Goal: Information Seeking & Learning: Learn about a topic

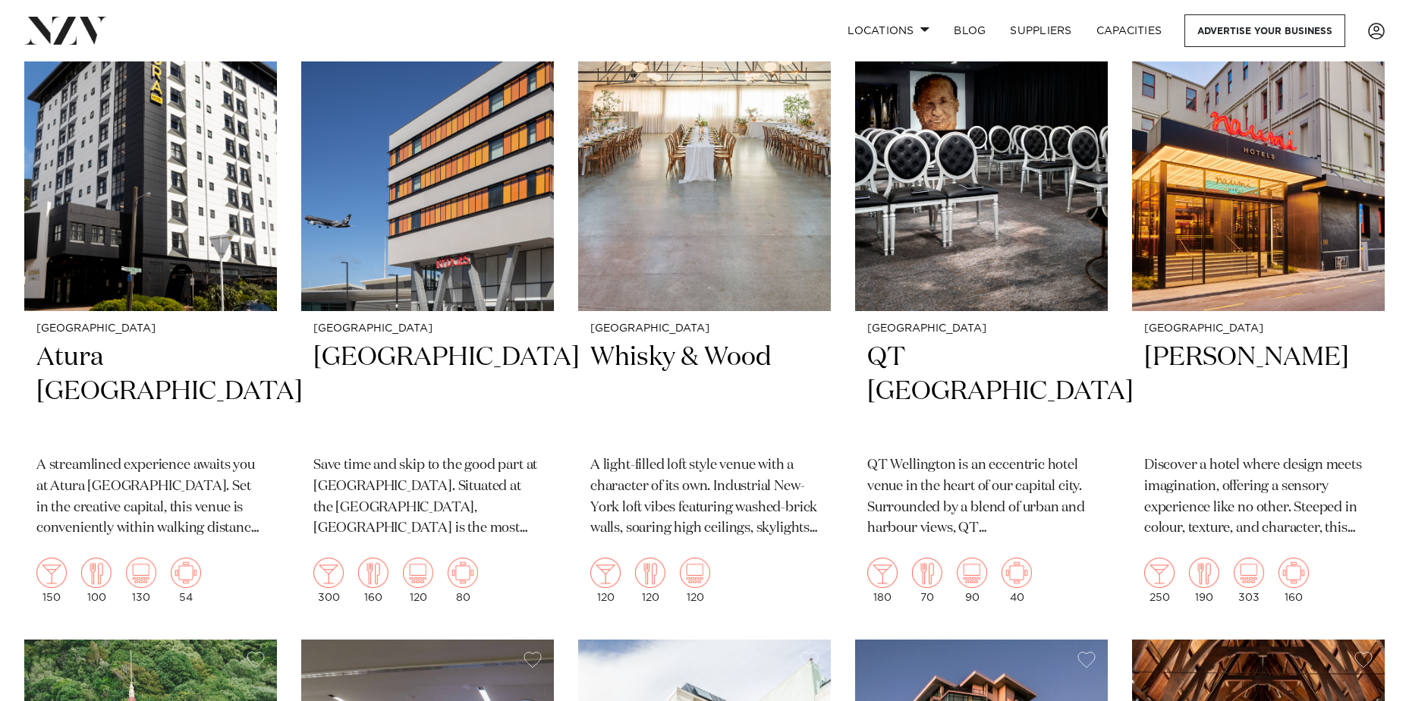
scroll to position [683, 0]
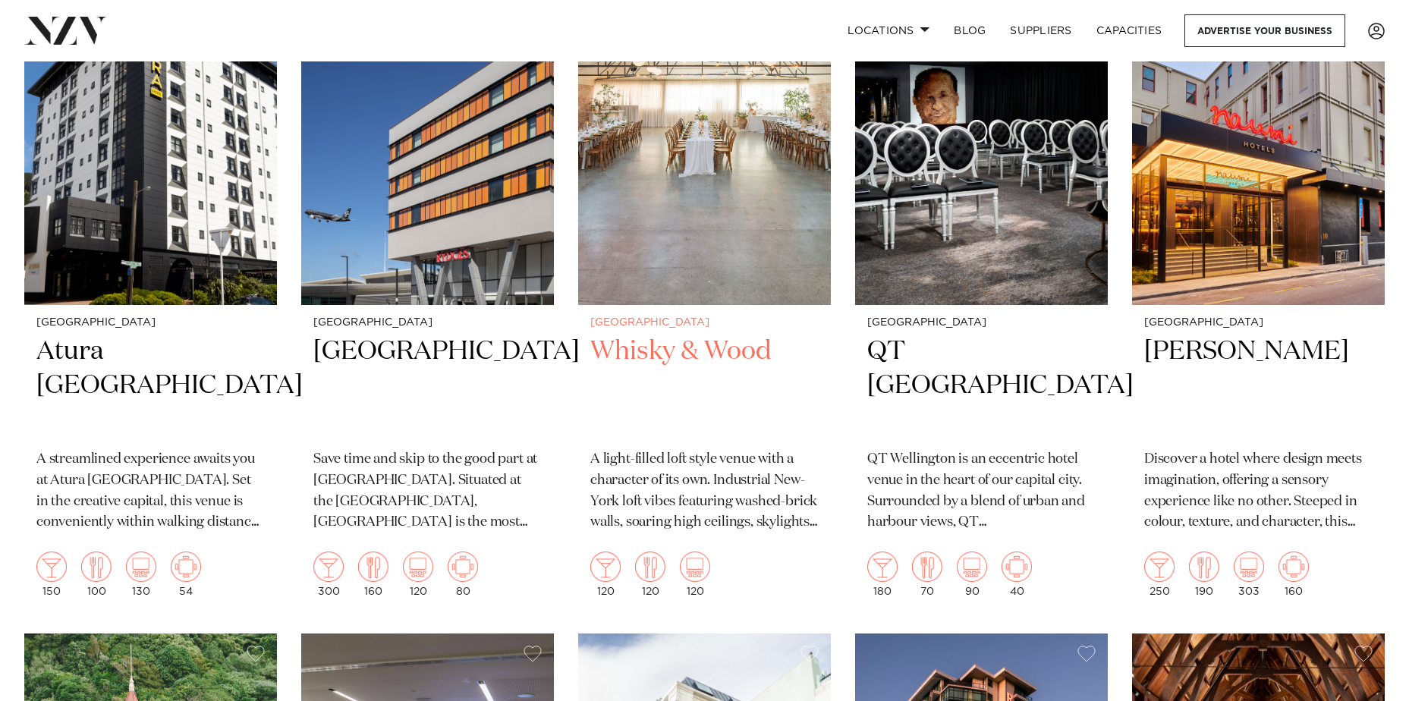
click at [643, 358] on h2 "Whisky & Wood" at bounding box center [704, 386] width 228 height 102
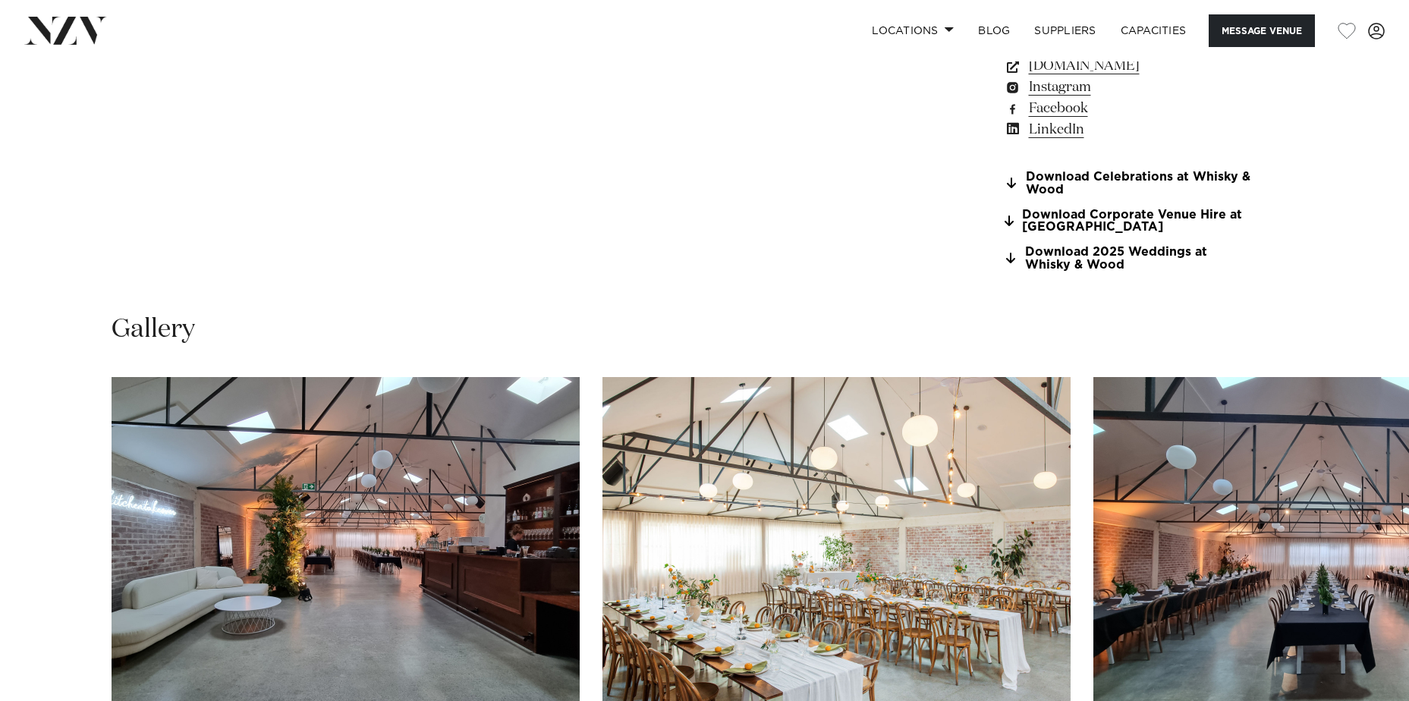
scroll to position [1233, 0]
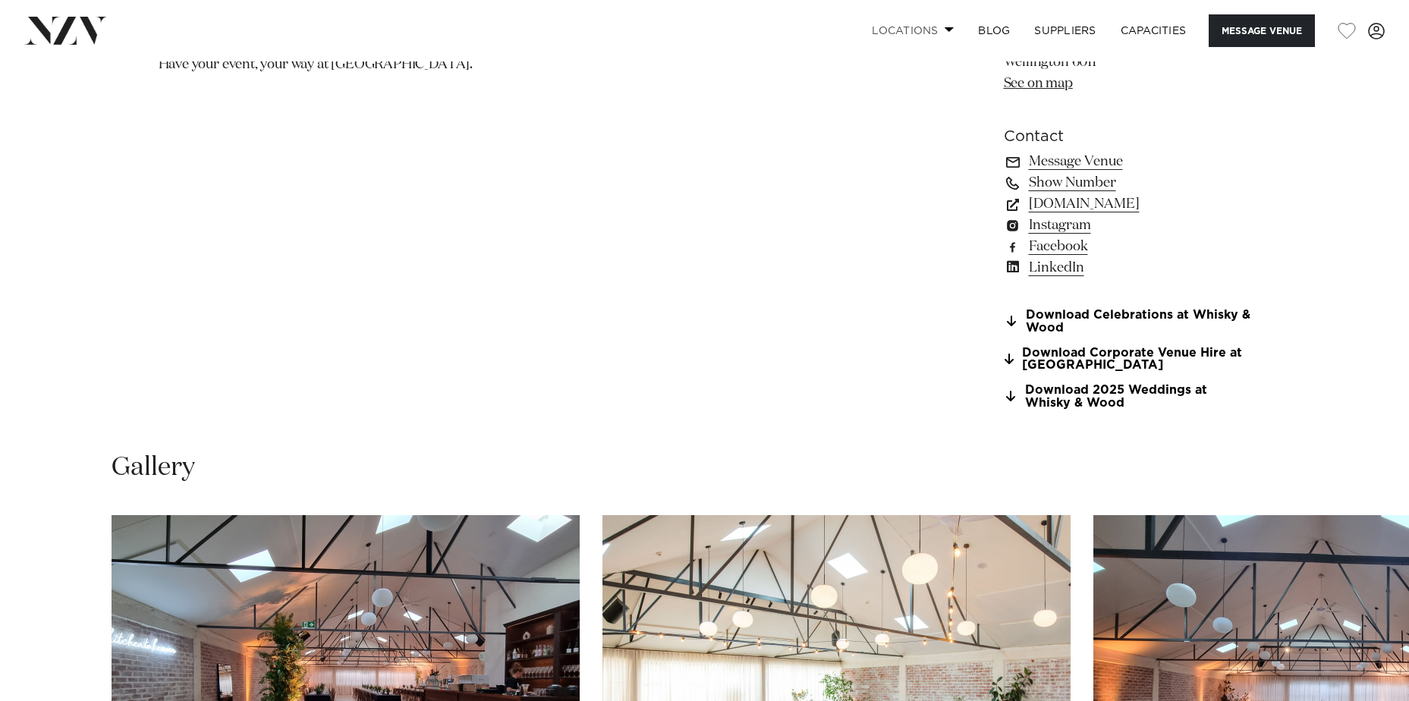
click at [908, 33] on link "Locations" at bounding box center [912, 30] width 106 height 33
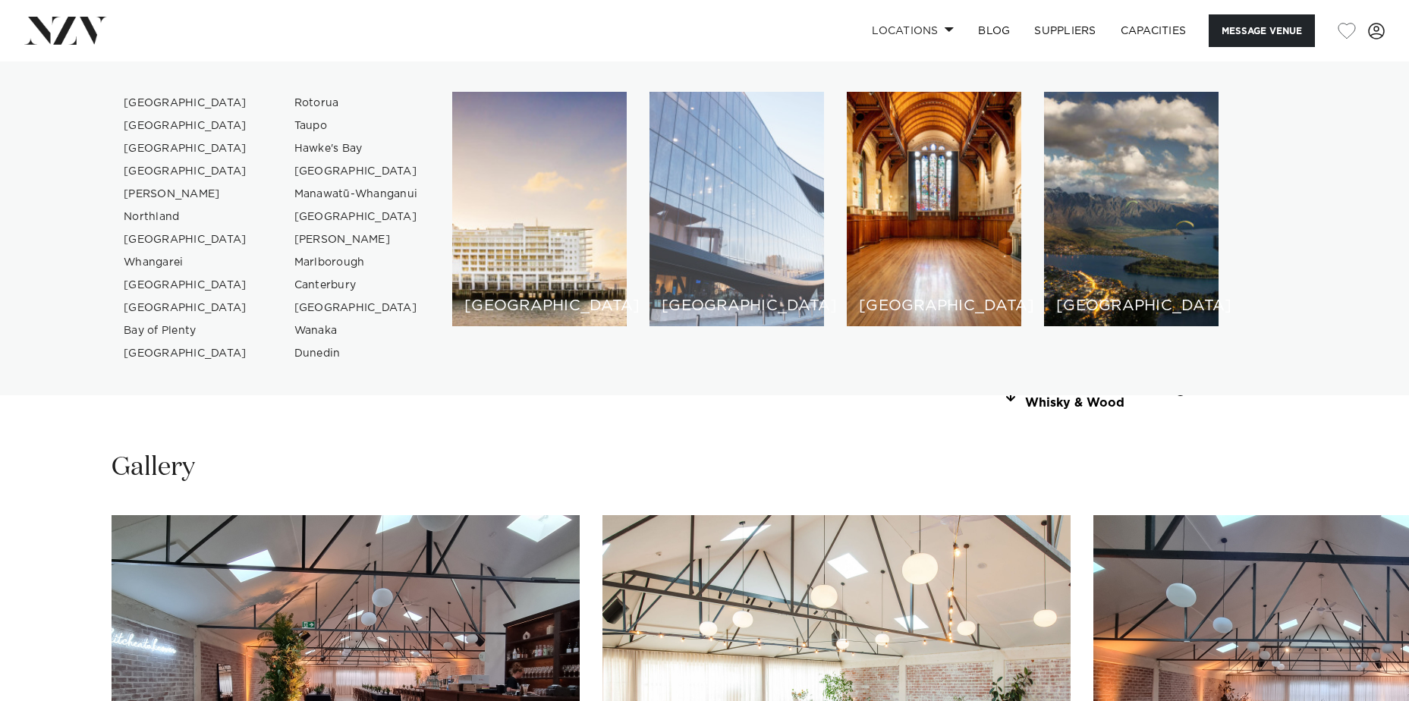
click at [724, 277] on div "[GEOGRAPHIC_DATA]" at bounding box center [736, 209] width 174 height 234
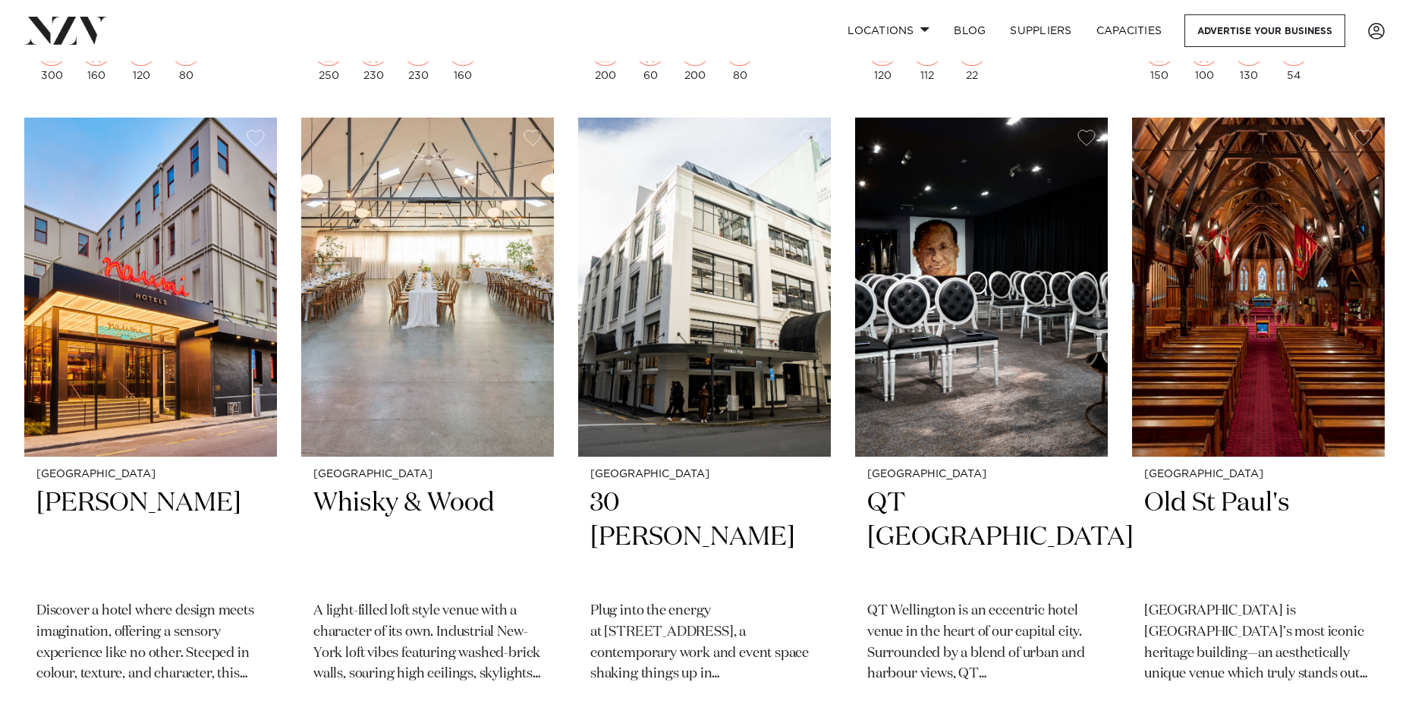
scroll to position [1214, 0]
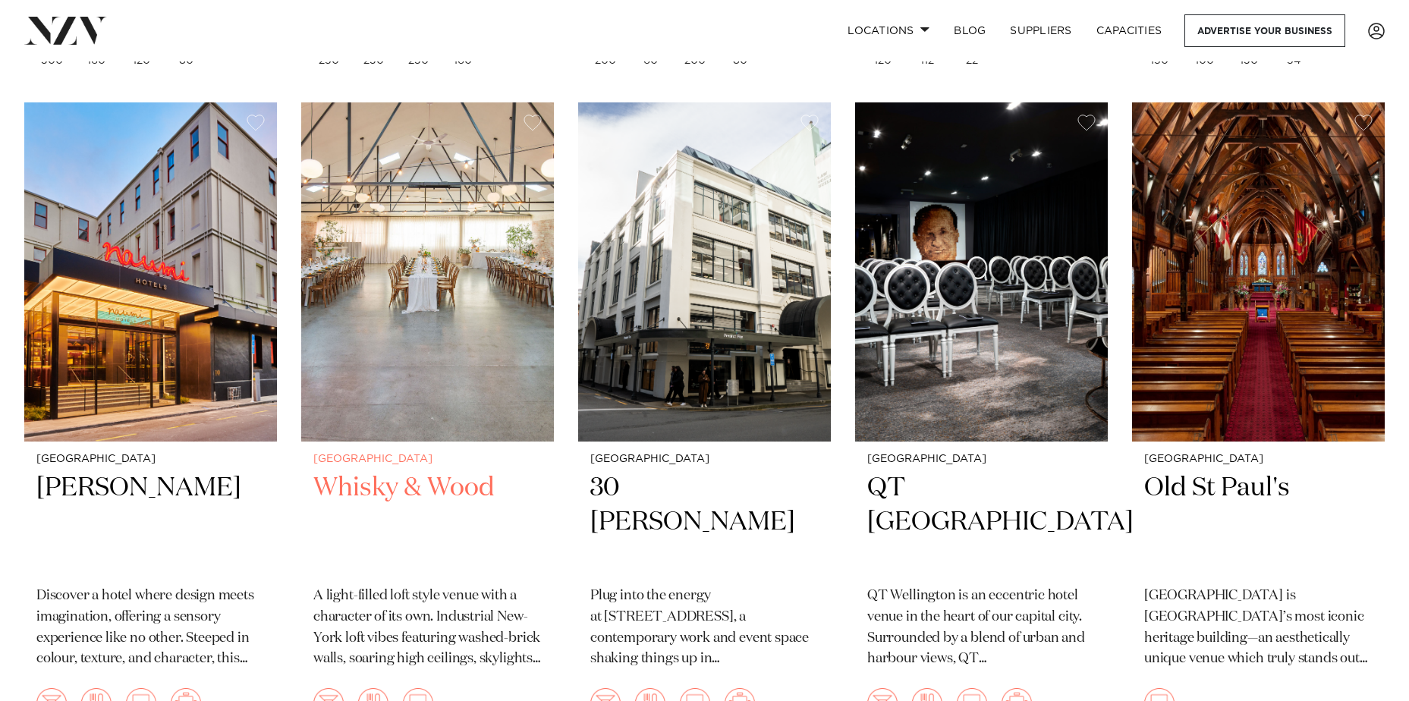
click at [459, 322] on img at bounding box center [427, 271] width 253 height 339
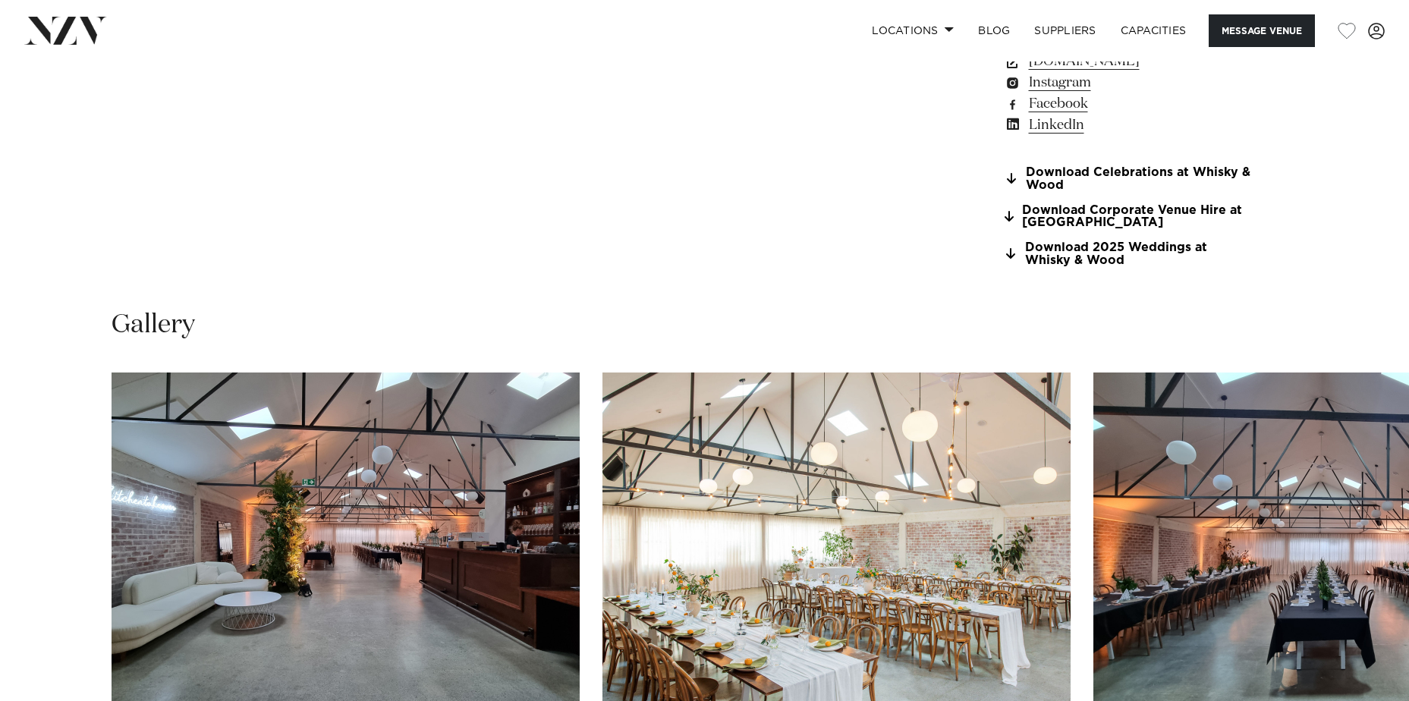
scroll to position [1593, 0]
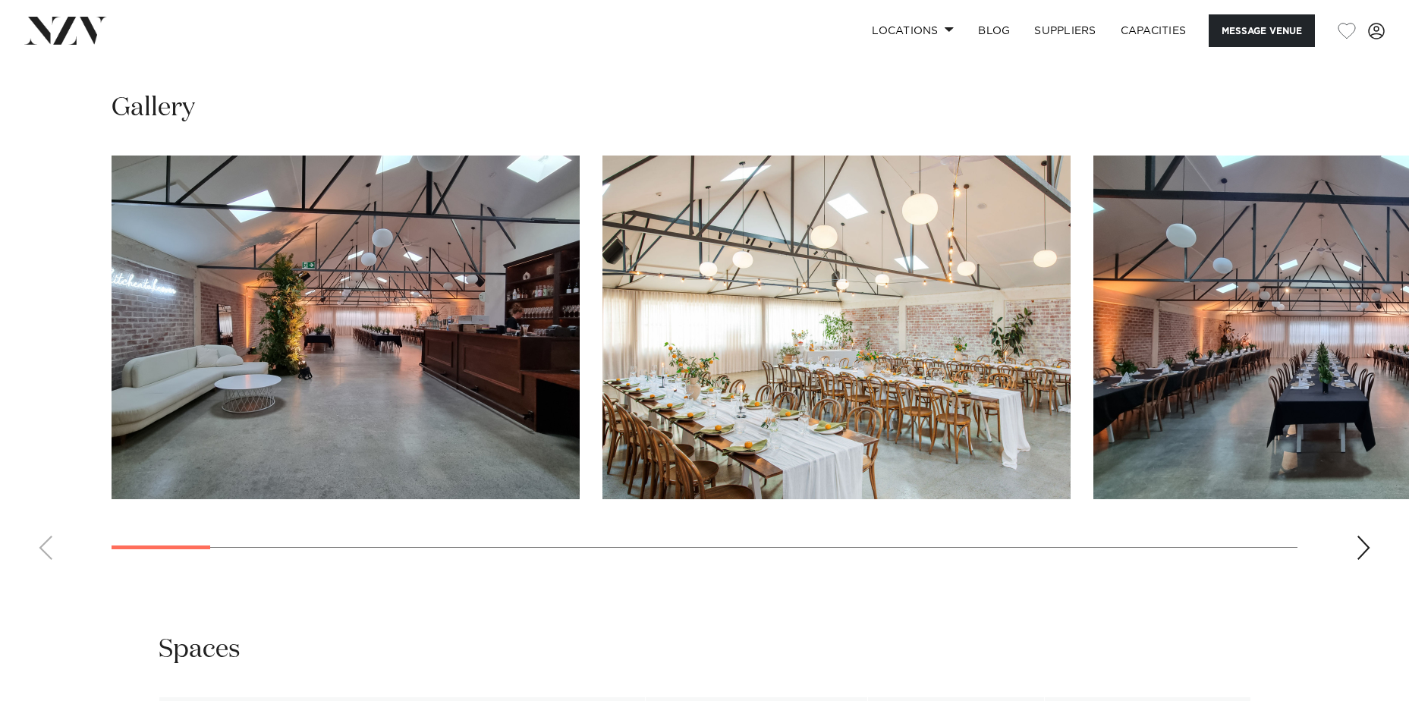
click at [1364, 553] on div "Next slide" at bounding box center [1362, 548] width 15 height 24
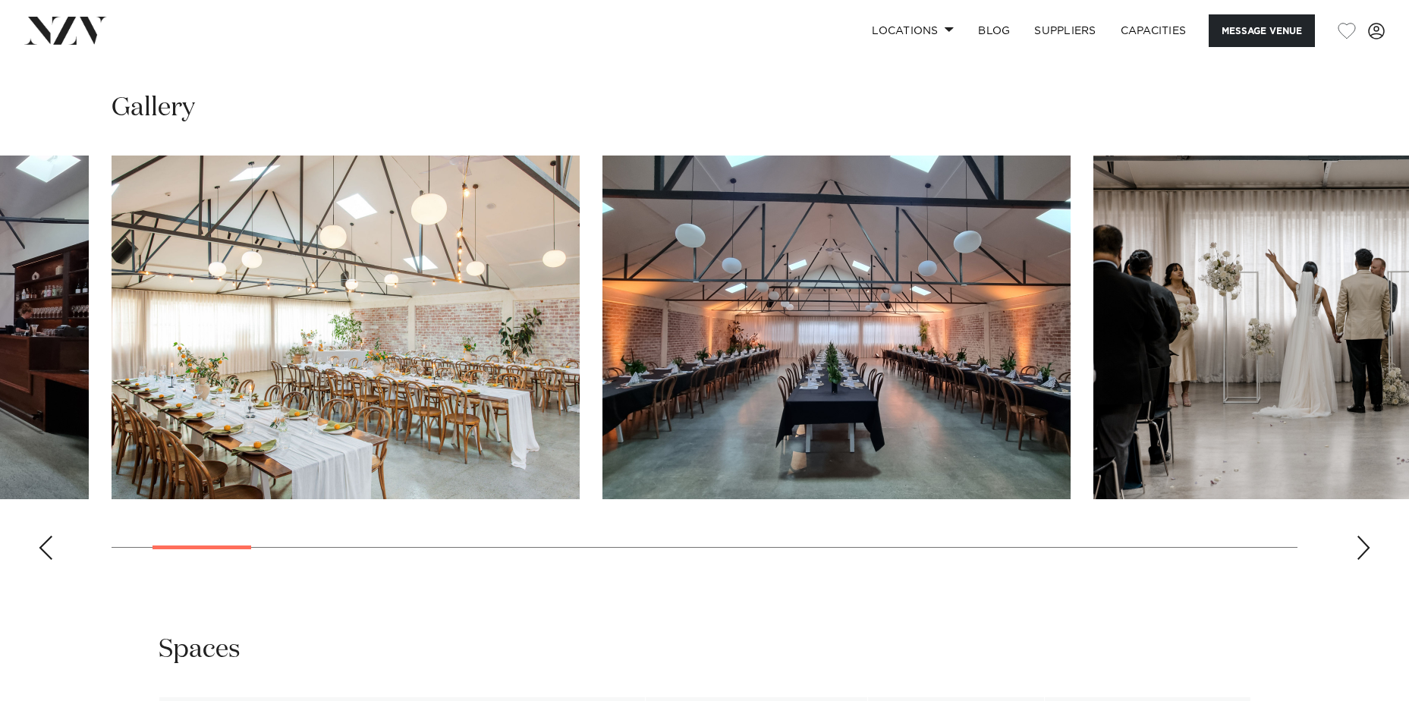
click at [1364, 553] on div "Next slide" at bounding box center [1362, 548] width 15 height 24
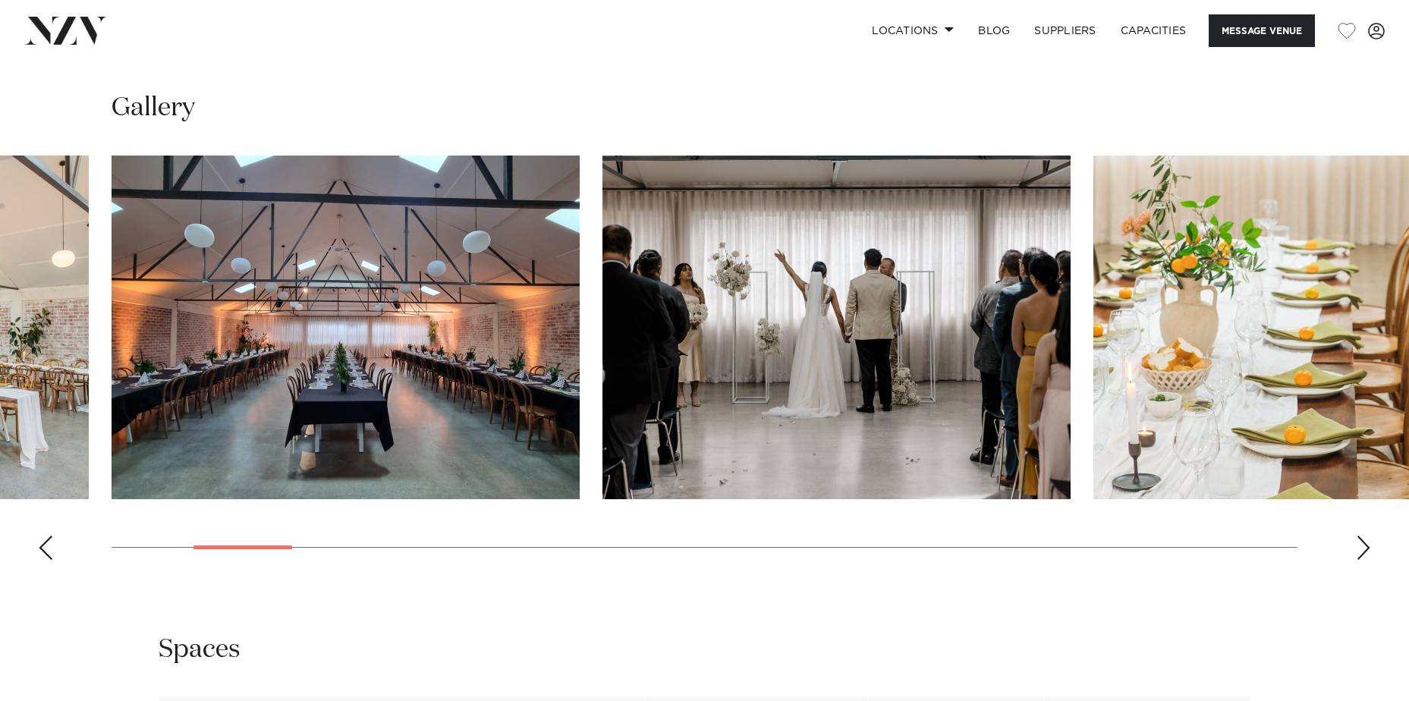
click at [1364, 553] on div "Next slide" at bounding box center [1362, 548] width 15 height 24
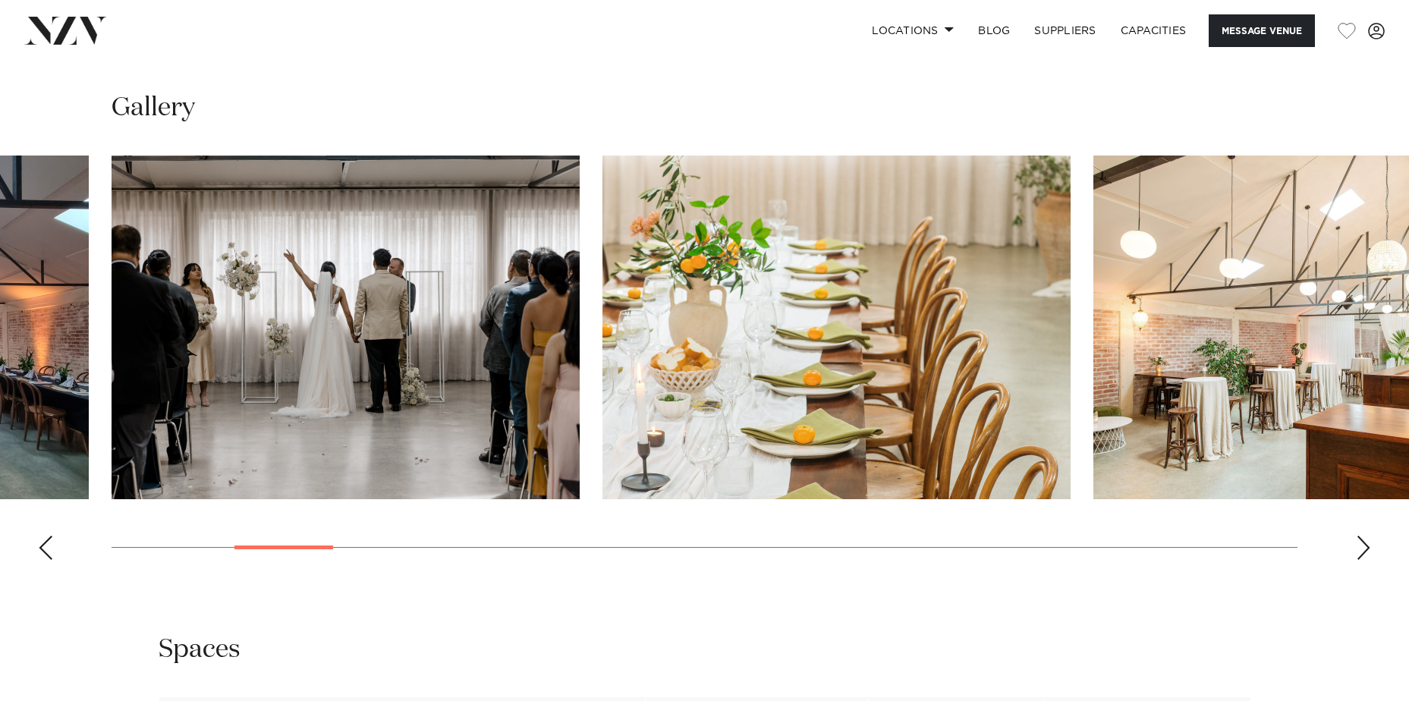
click at [1364, 553] on div "Next slide" at bounding box center [1362, 548] width 15 height 24
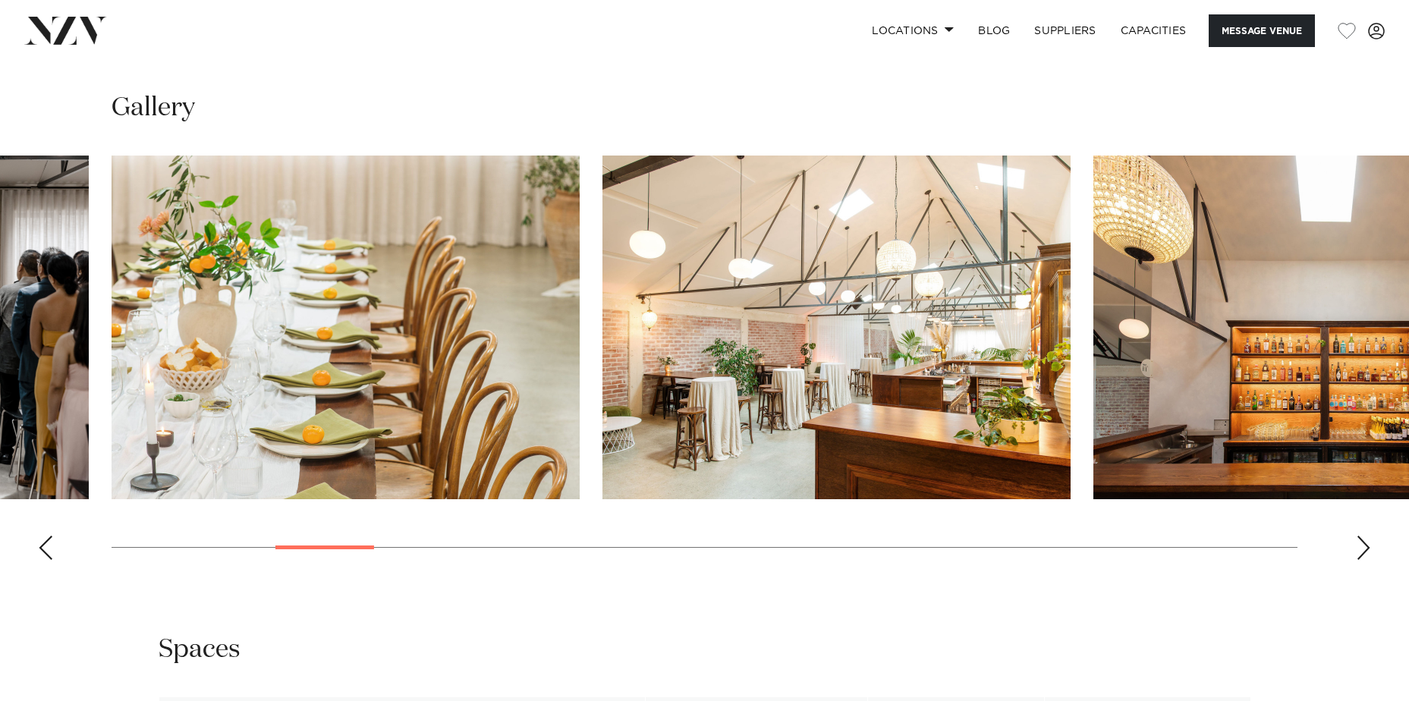
click at [1364, 553] on div "Next slide" at bounding box center [1362, 548] width 15 height 24
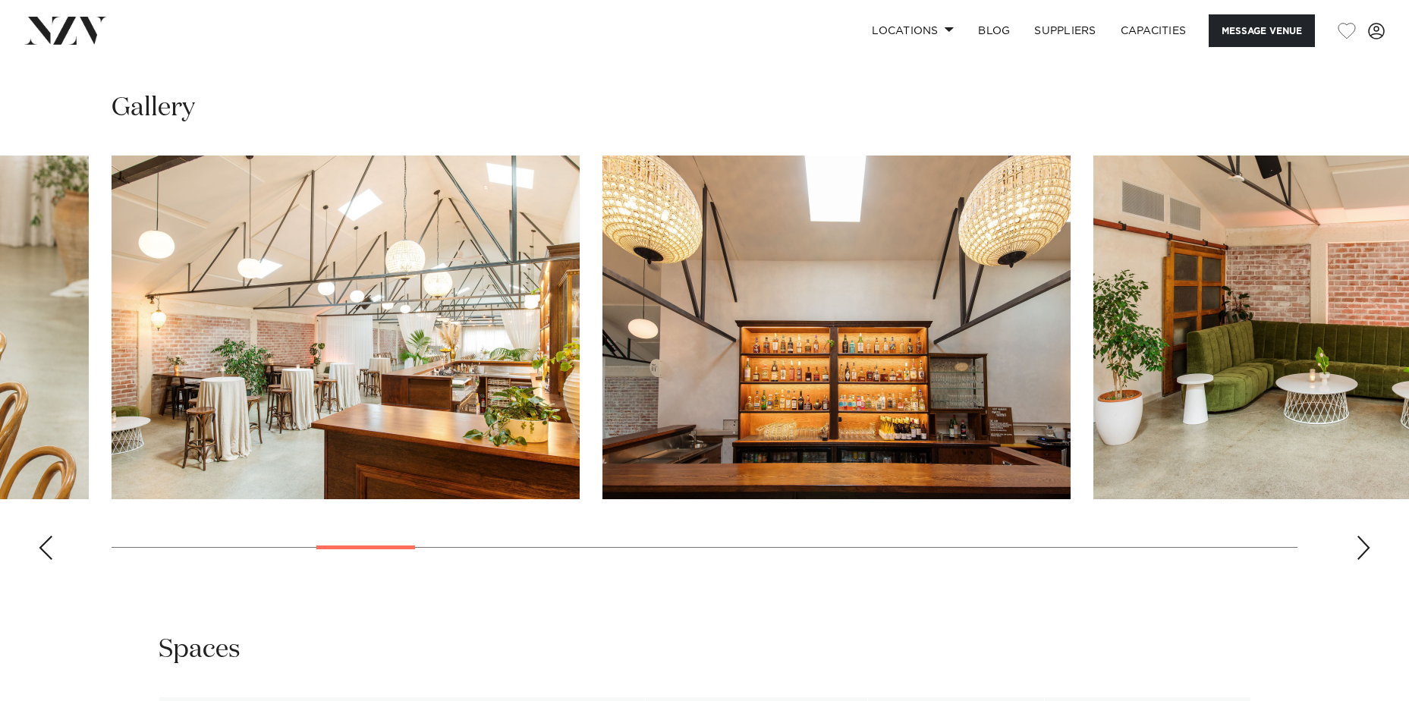
click at [1364, 553] on div "Next slide" at bounding box center [1362, 548] width 15 height 24
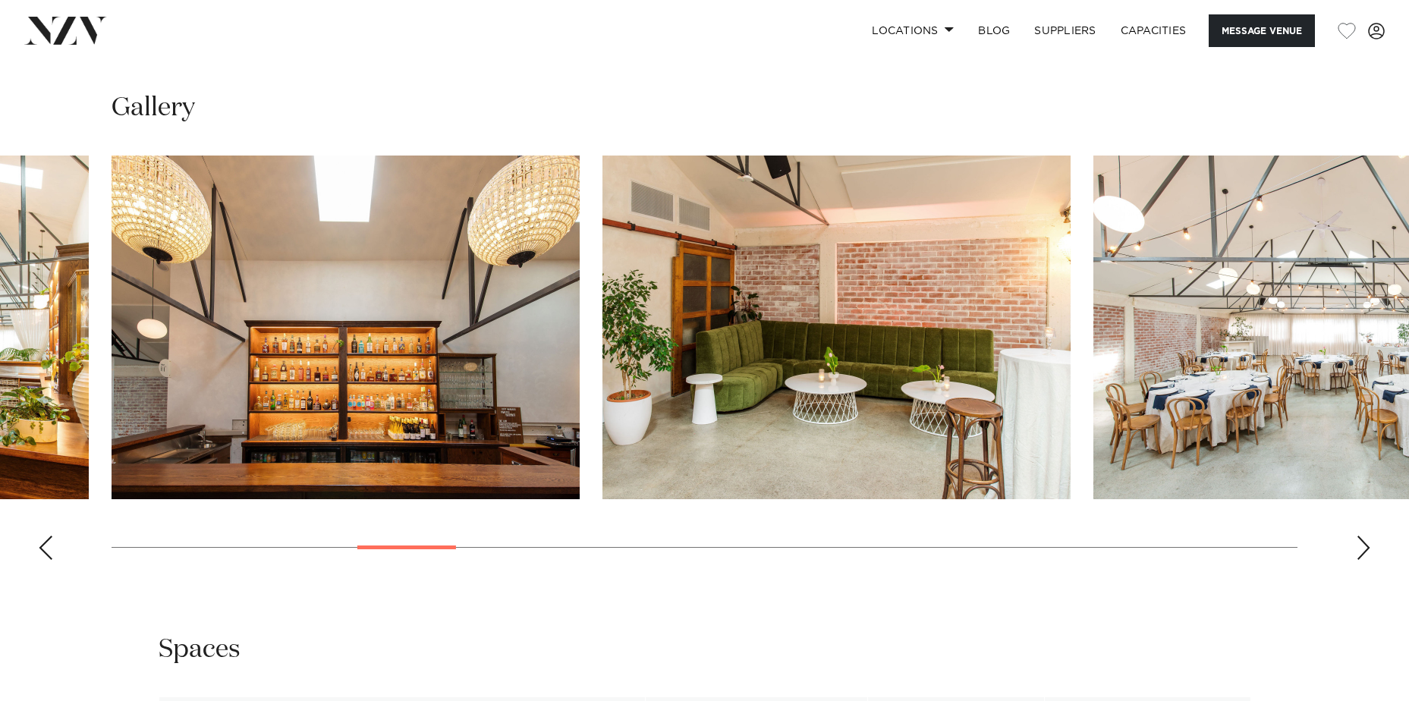
click at [1364, 553] on div "Next slide" at bounding box center [1362, 548] width 15 height 24
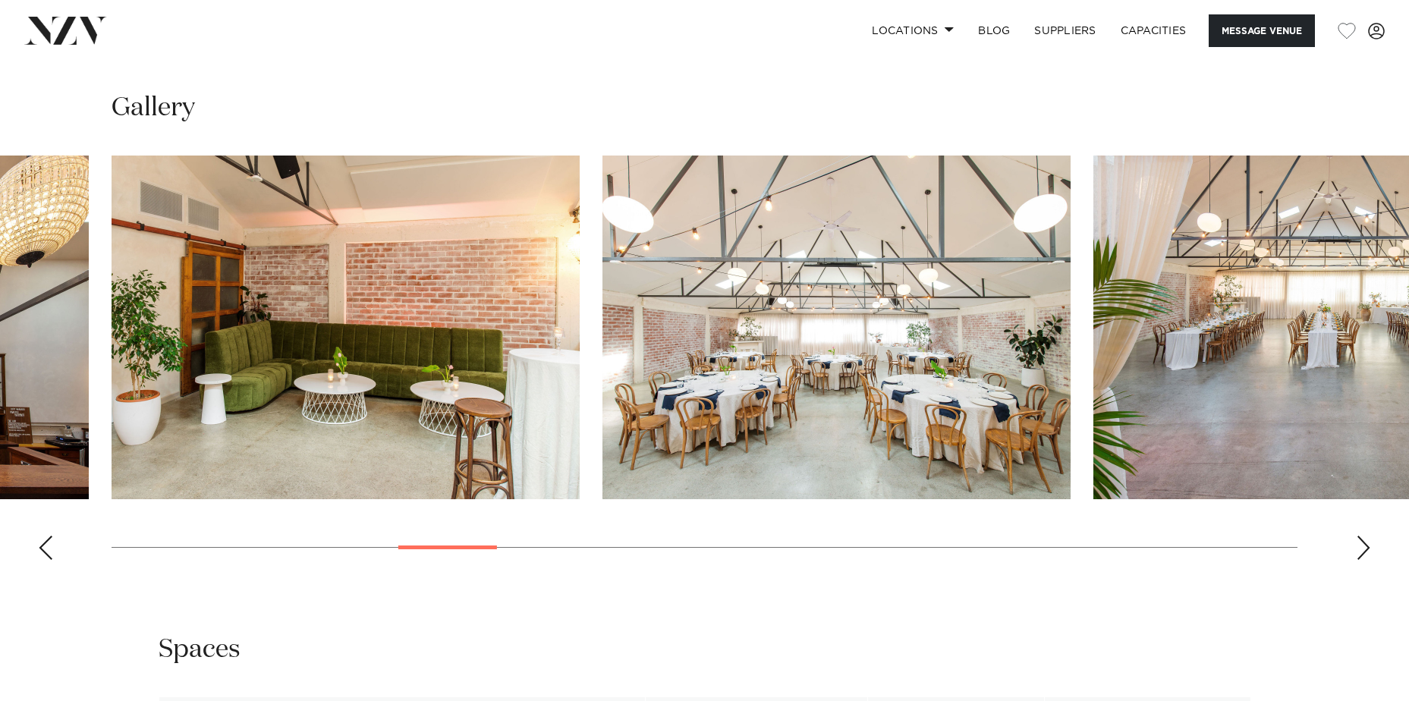
click at [1364, 553] on div "Next slide" at bounding box center [1362, 548] width 15 height 24
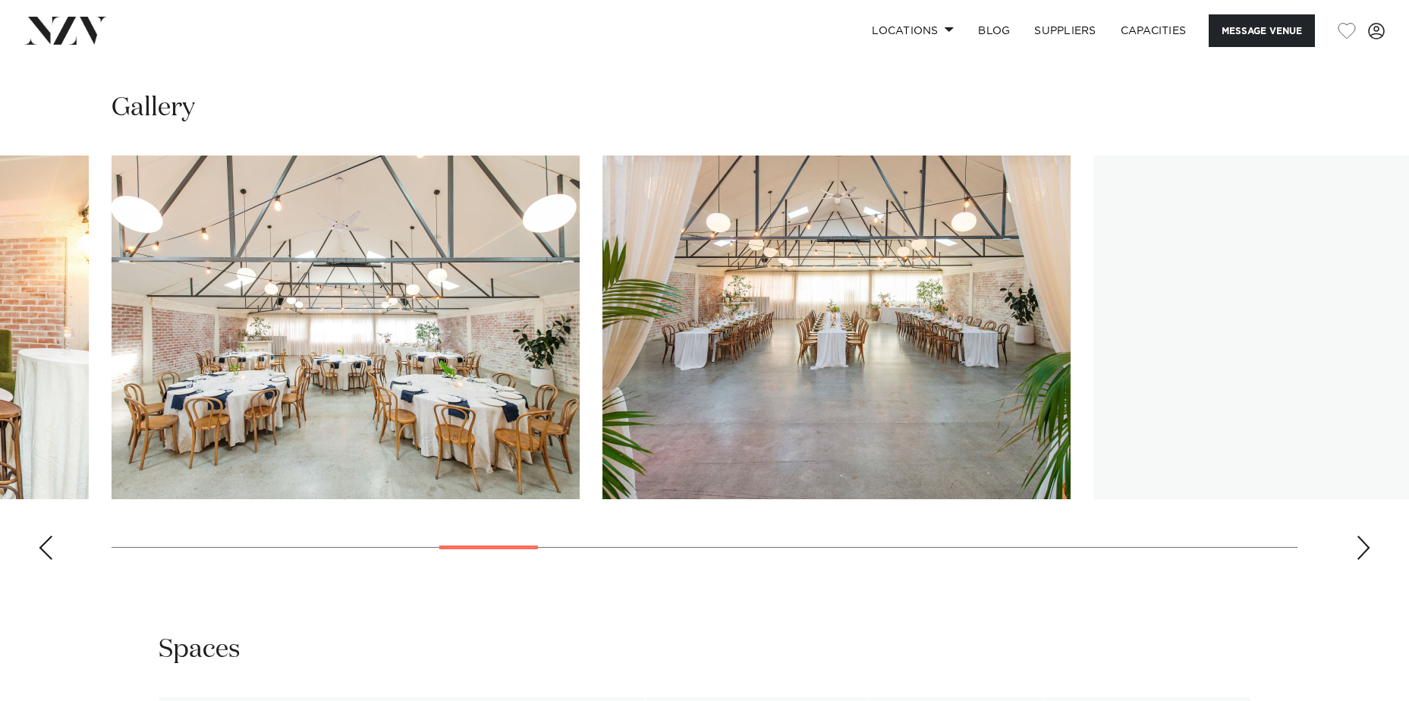
click at [1364, 553] on div "Next slide" at bounding box center [1362, 548] width 15 height 24
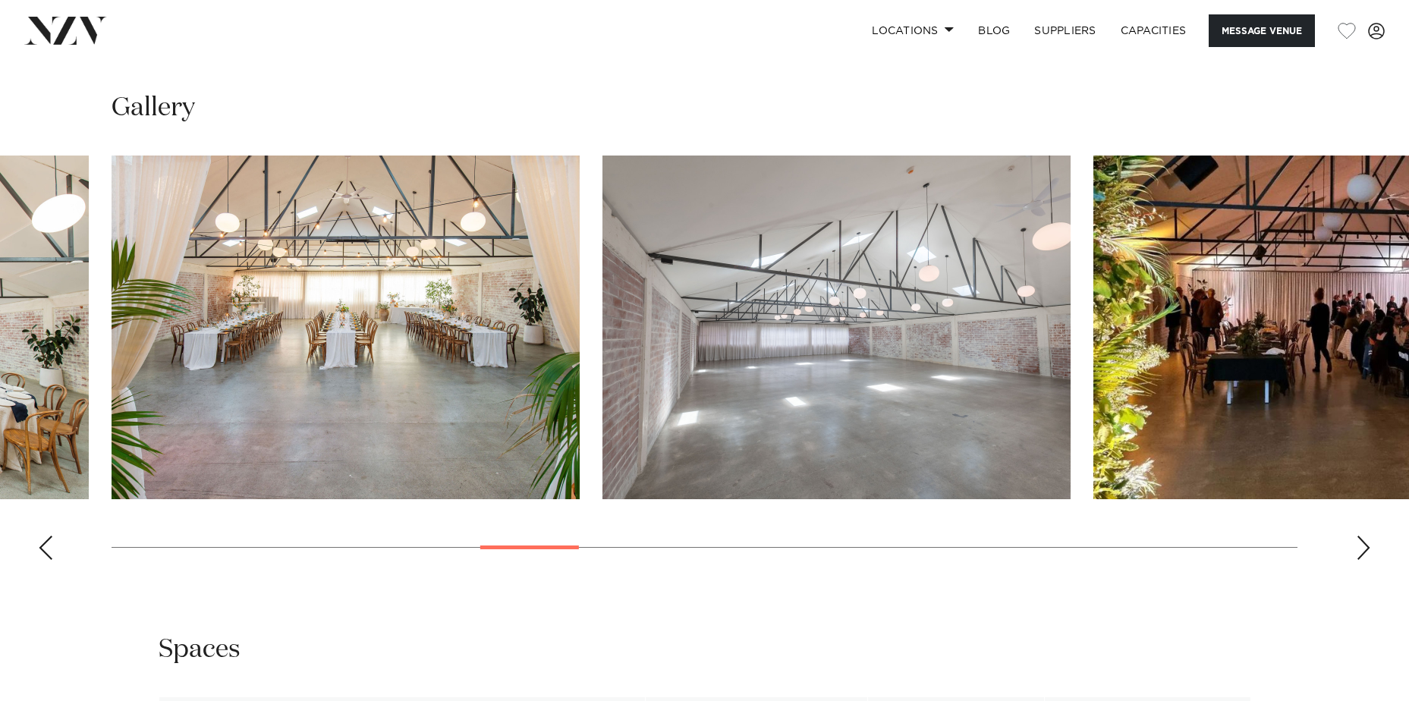
click at [1364, 553] on div "Next slide" at bounding box center [1362, 548] width 15 height 24
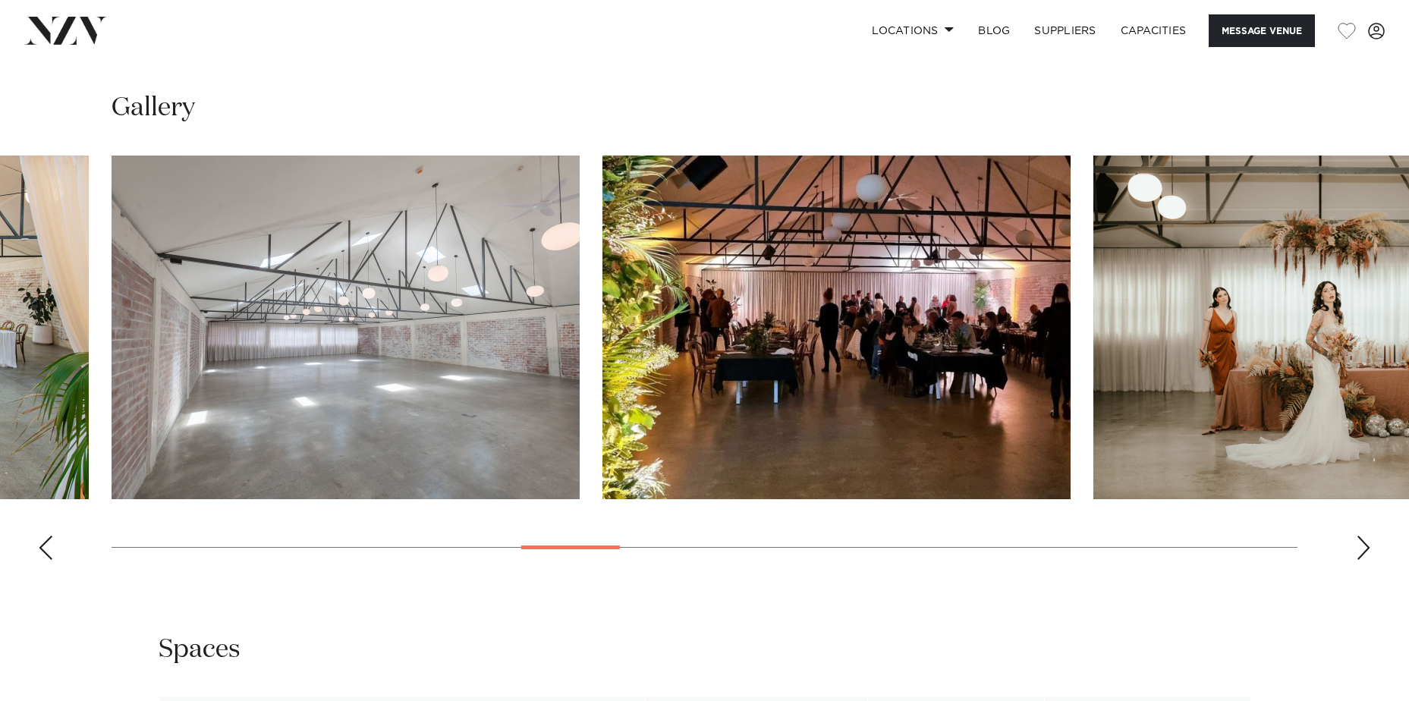
click at [1364, 553] on div "Next slide" at bounding box center [1362, 548] width 15 height 24
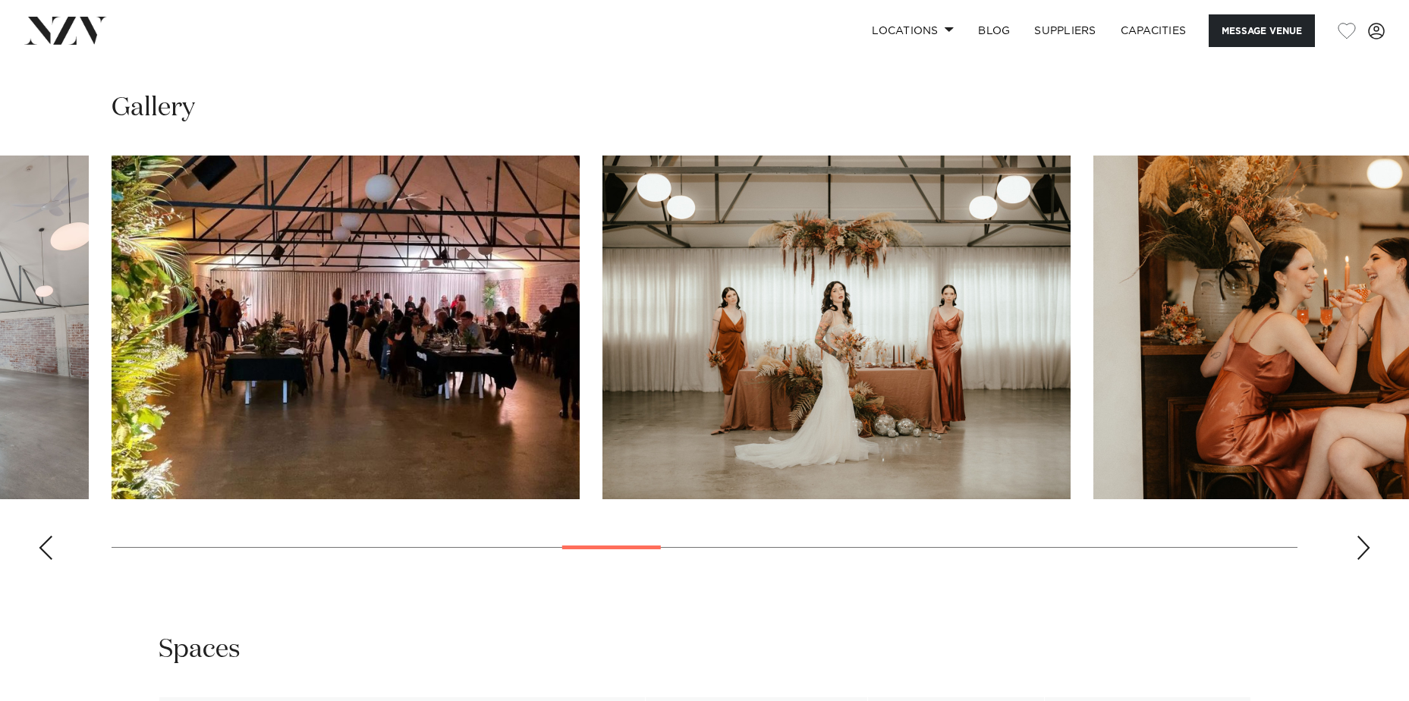
click at [1364, 553] on div "Next slide" at bounding box center [1362, 548] width 15 height 24
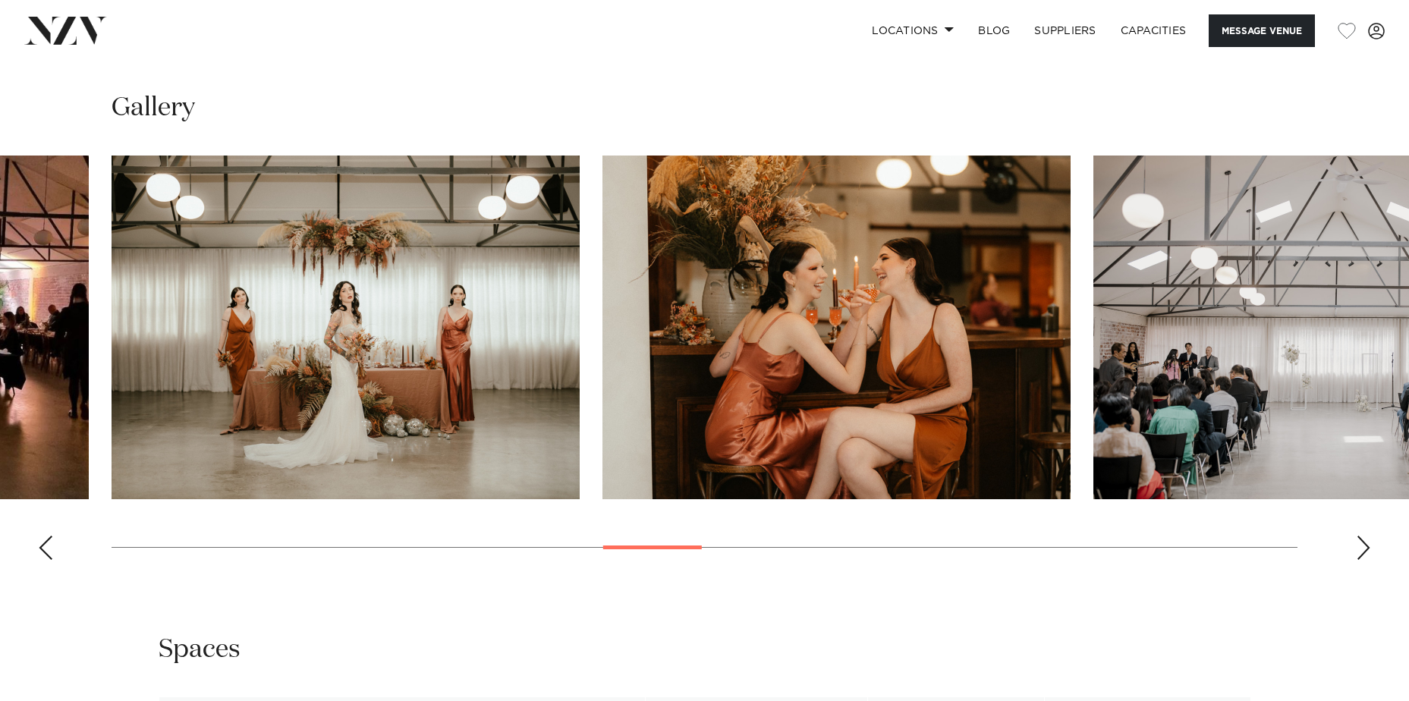
click at [1364, 553] on div "Next slide" at bounding box center [1362, 548] width 15 height 24
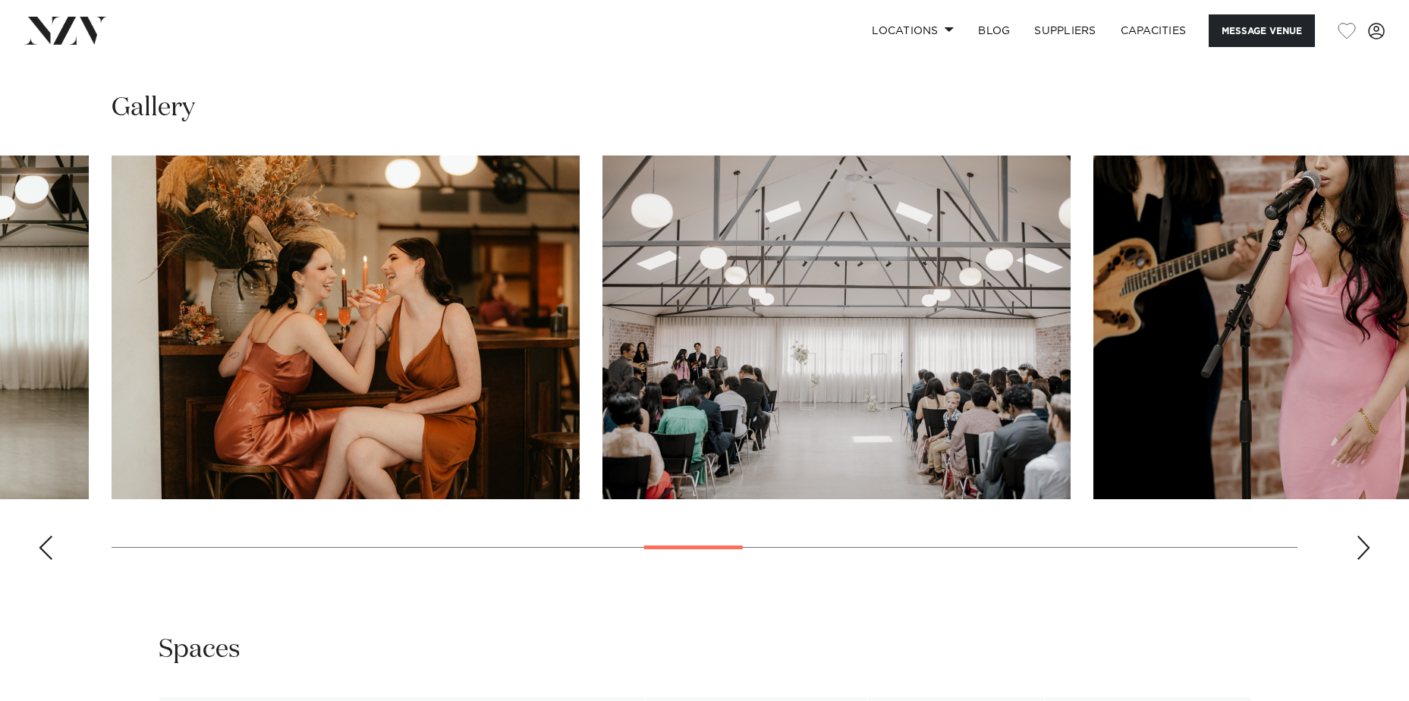
click at [1364, 553] on div "Next slide" at bounding box center [1362, 548] width 15 height 24
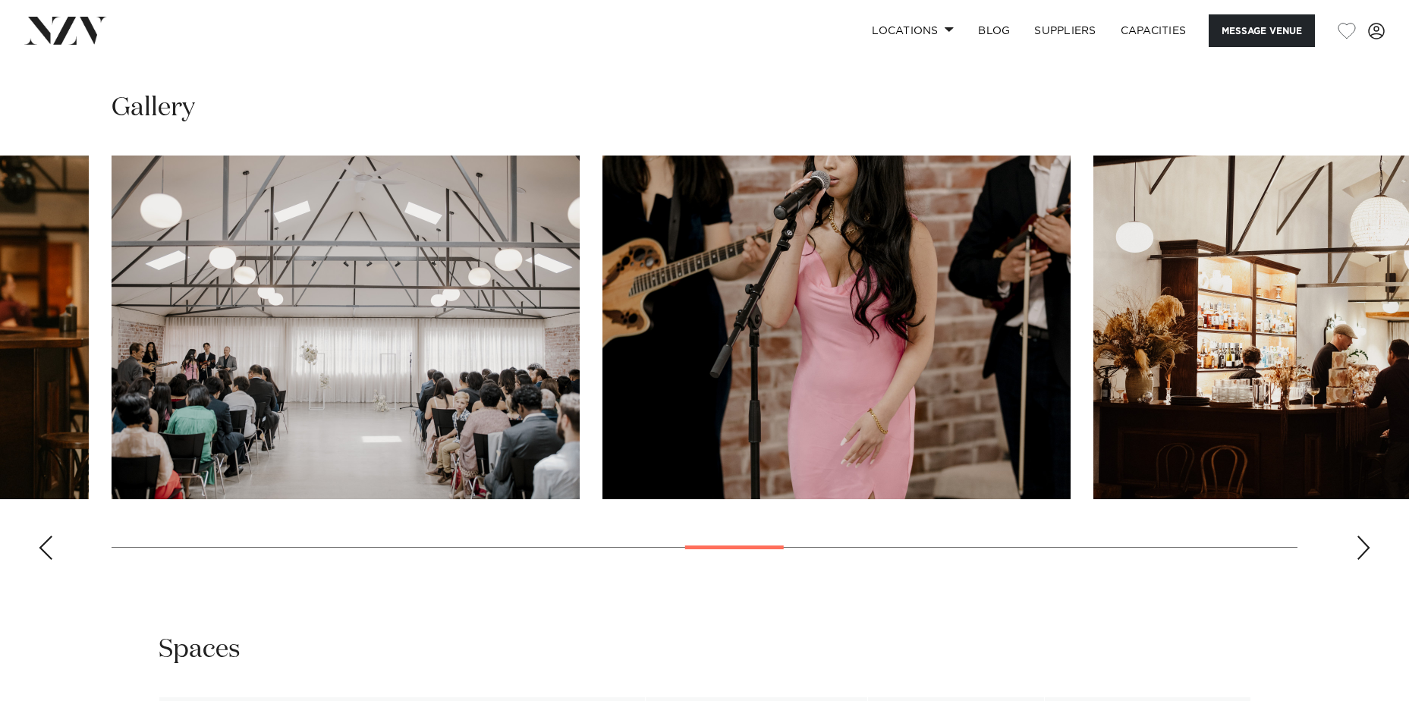
click at [1356, 548] on div "Next slide" at bounding box center [1362, 548] width 15 height 24
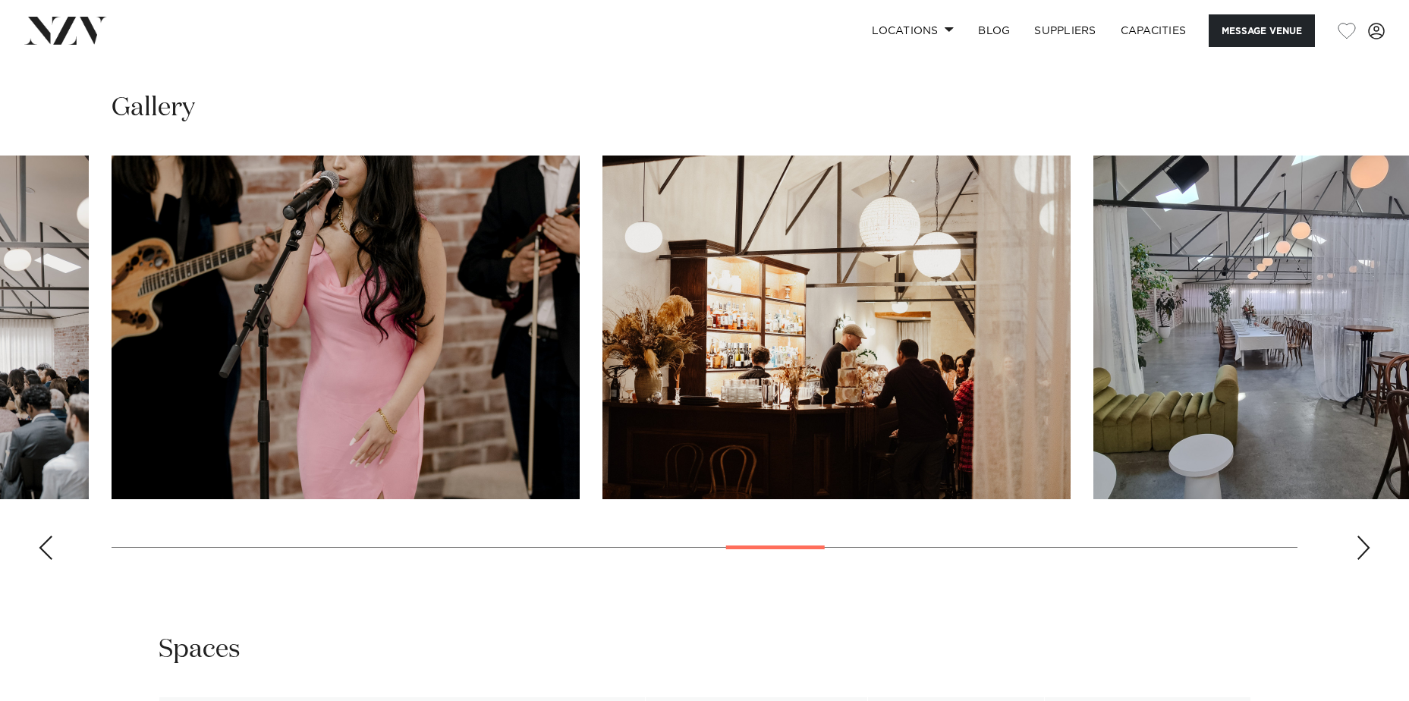
click at [1356, 548] on div "Next slide" at bounding box center [1362, 548] width 15 height 24
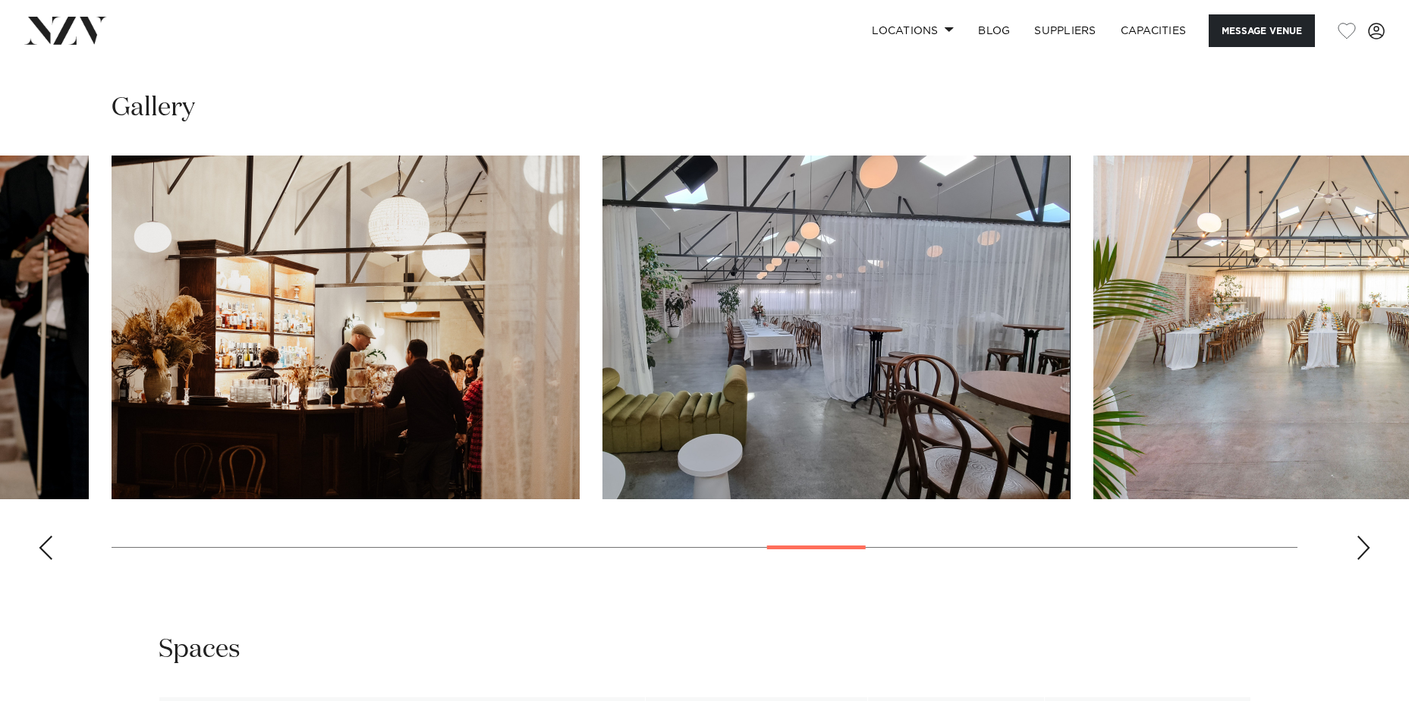
click at [1356, 548] on div "Next slide" at bounding box center [1362, 548] width 15 height 24
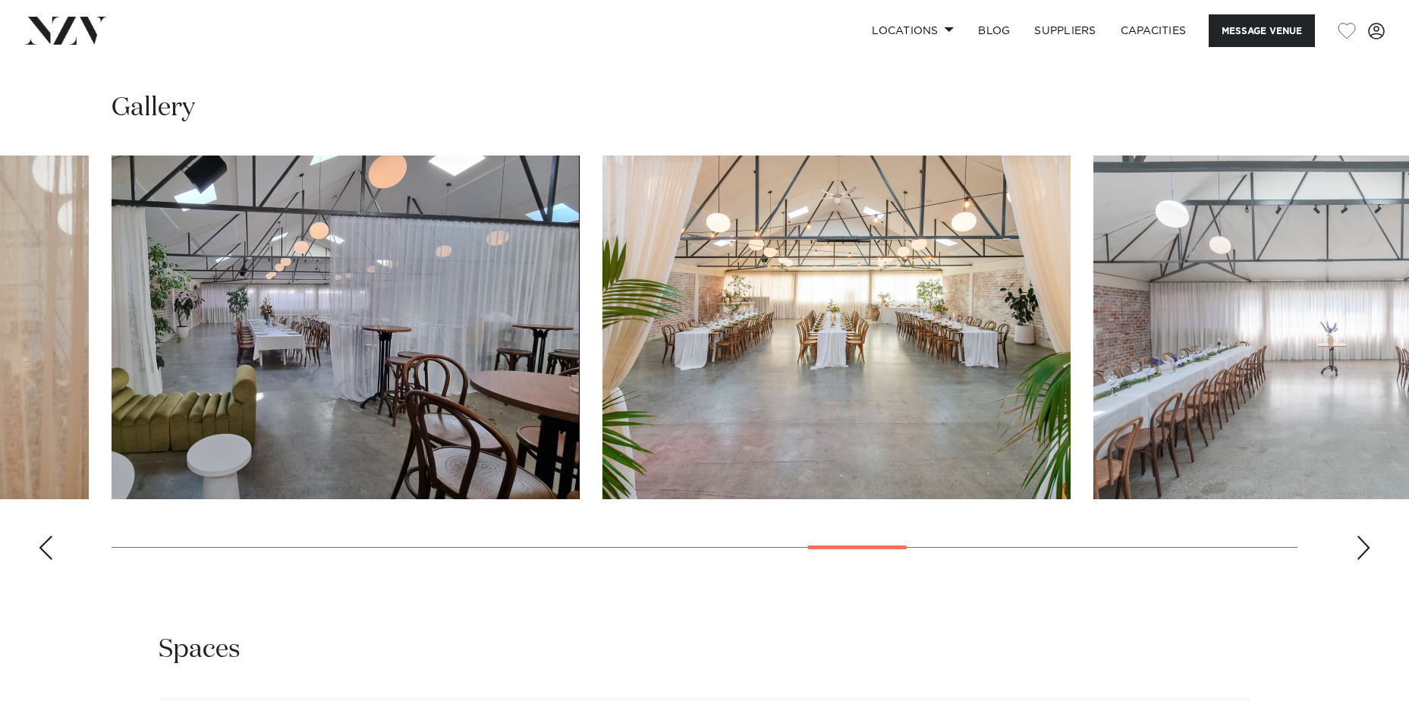
click at [1356, 548] on div "Next slide" at bounding box center [1362, 548] width 15 height 24
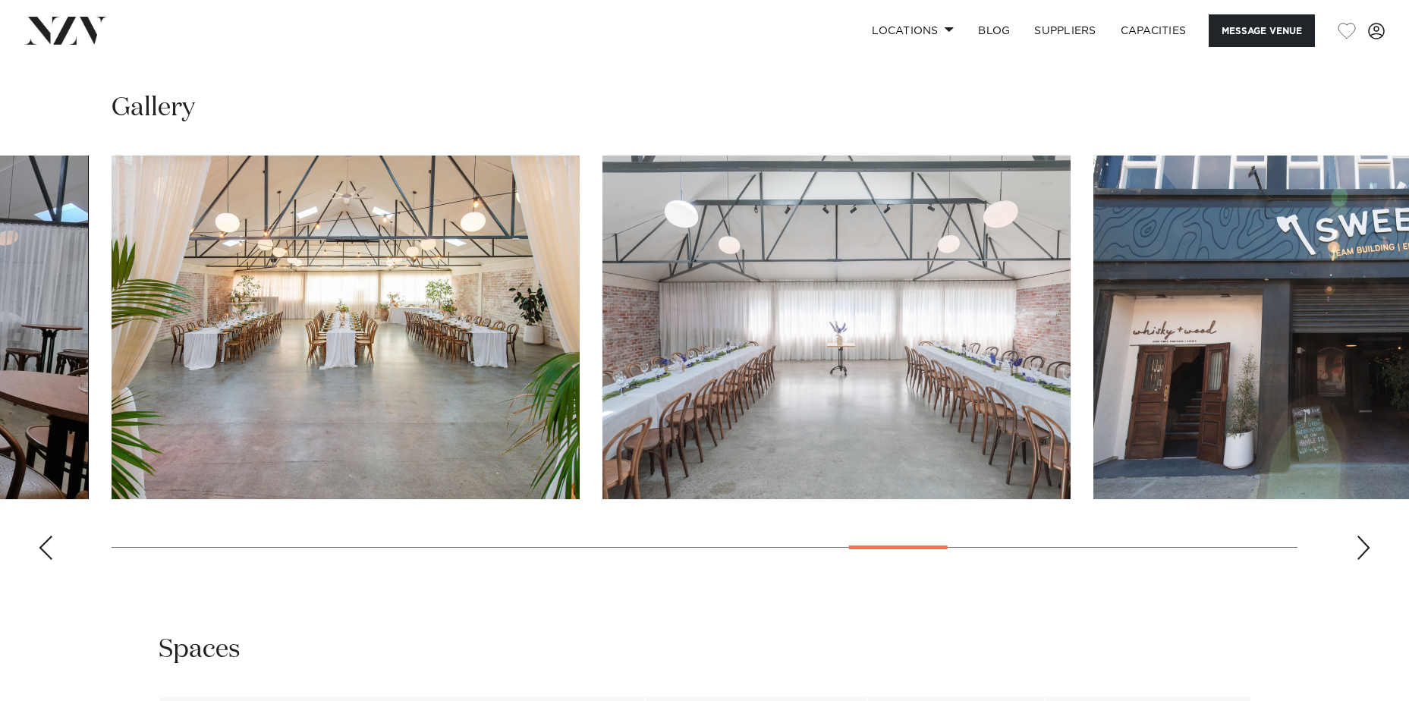
click at [1356, 548] on div "Next slide" at bounding box center [1362, 548] width 15 height 24
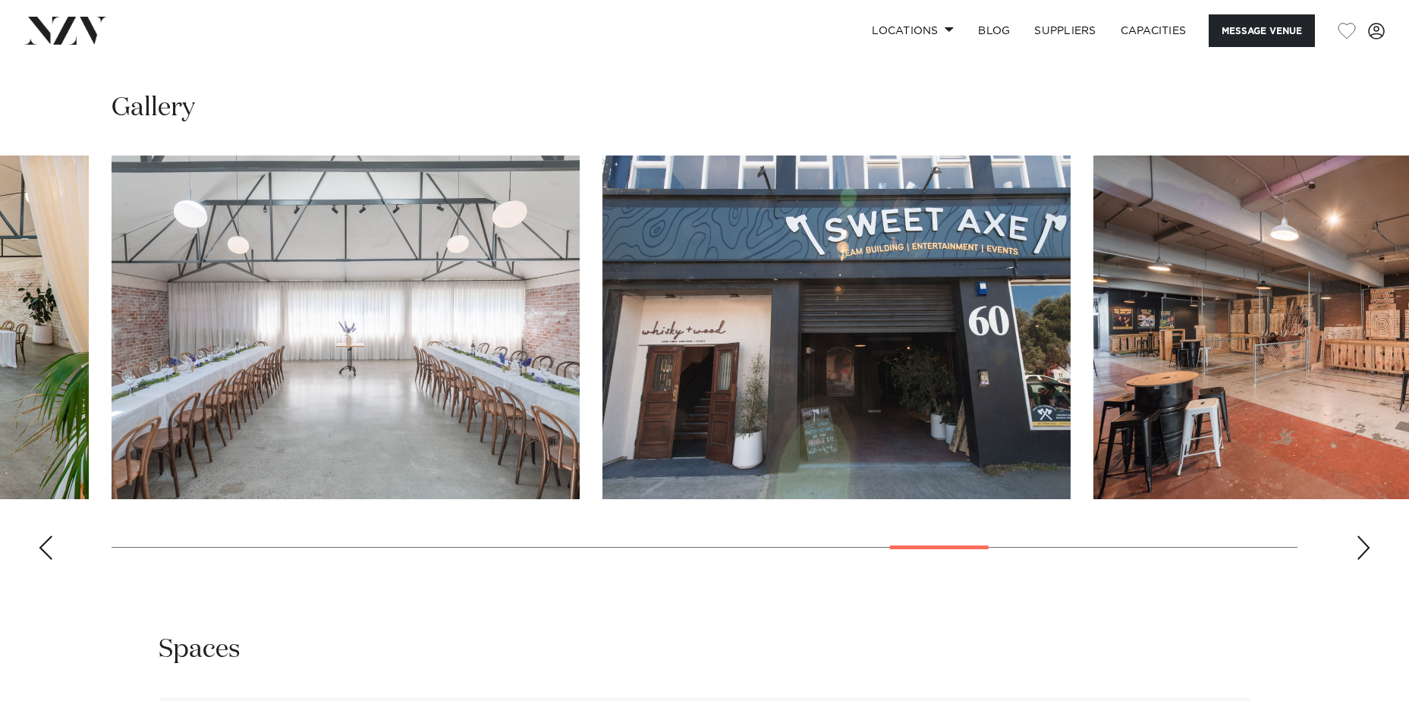
click at [1356, 548] on div "Next slide" at bounding box center [1362, 548] width 15 height 24
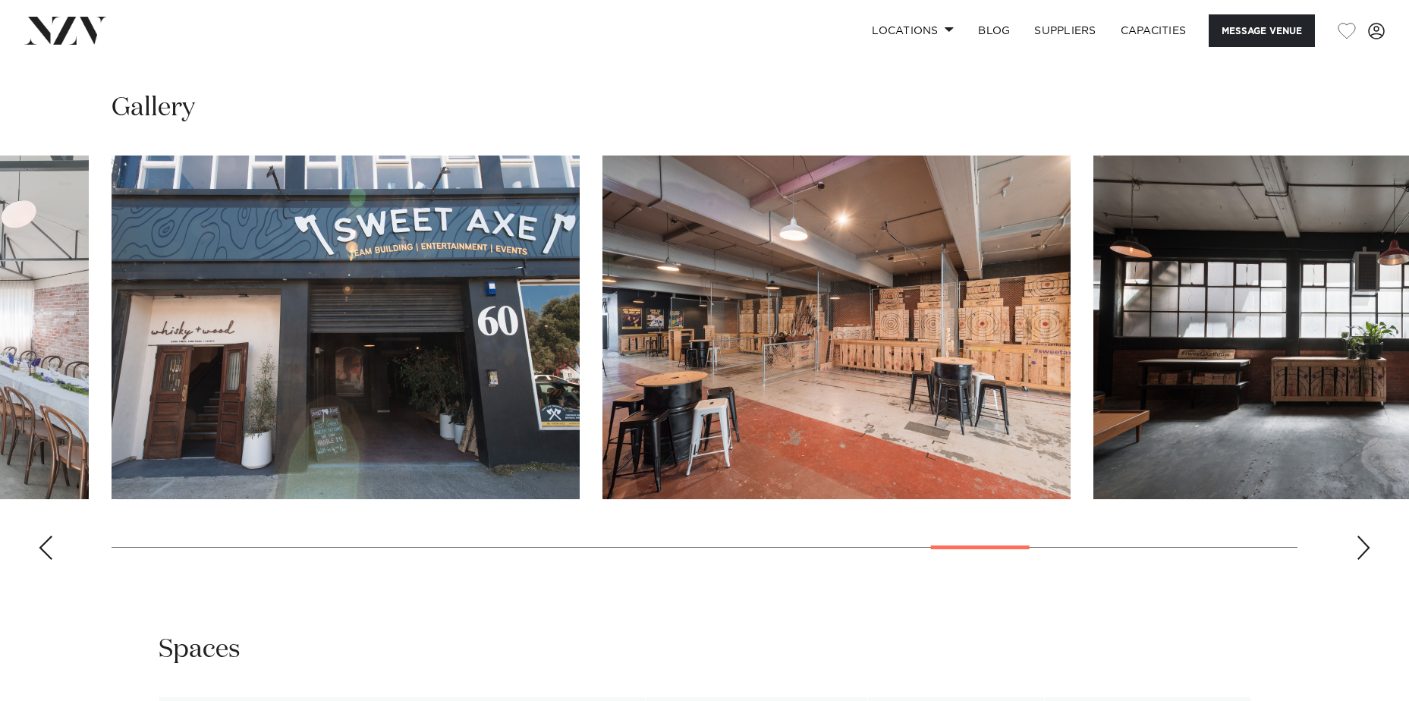
click at [1356, 548] on div "Next slide" at bounding box center [1362, 548] width 15 height 24
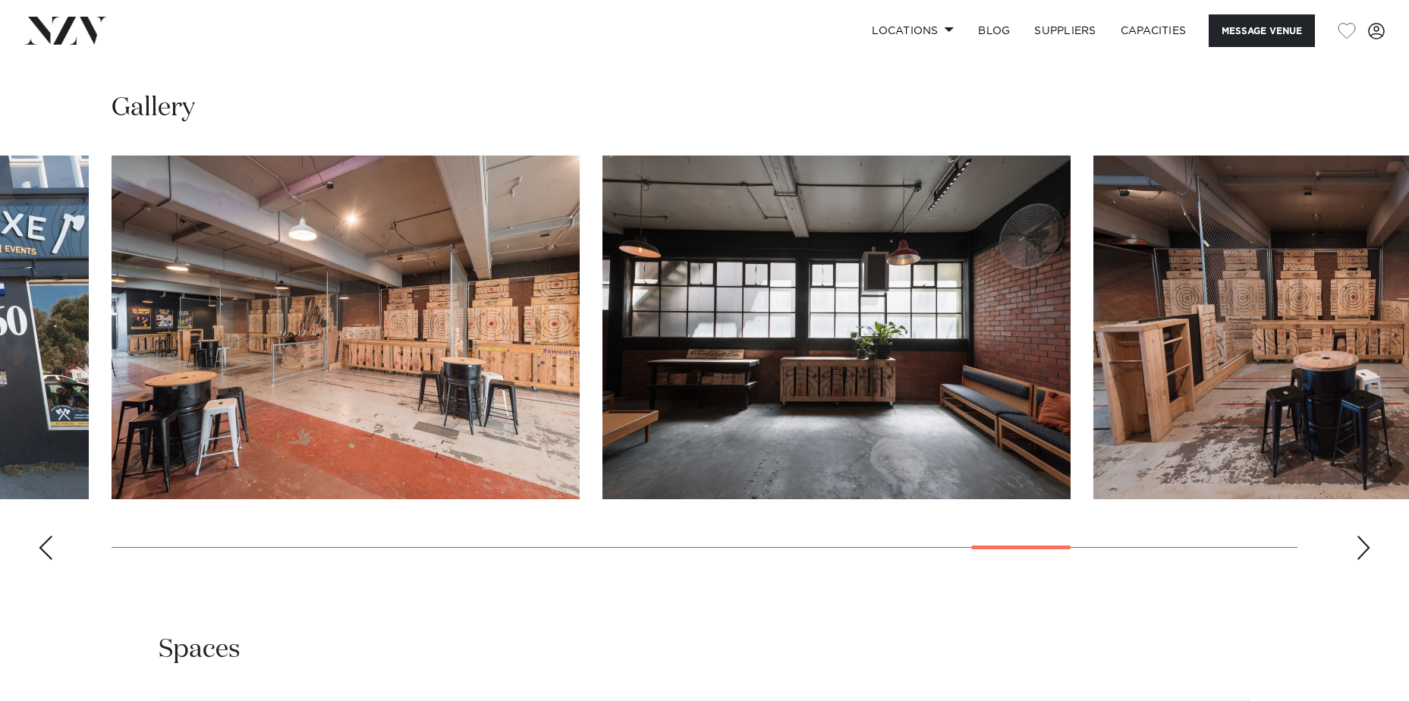
click at [1356, 548] on div "Next slide" at bounding box center [1362, 548] width 15 height 24
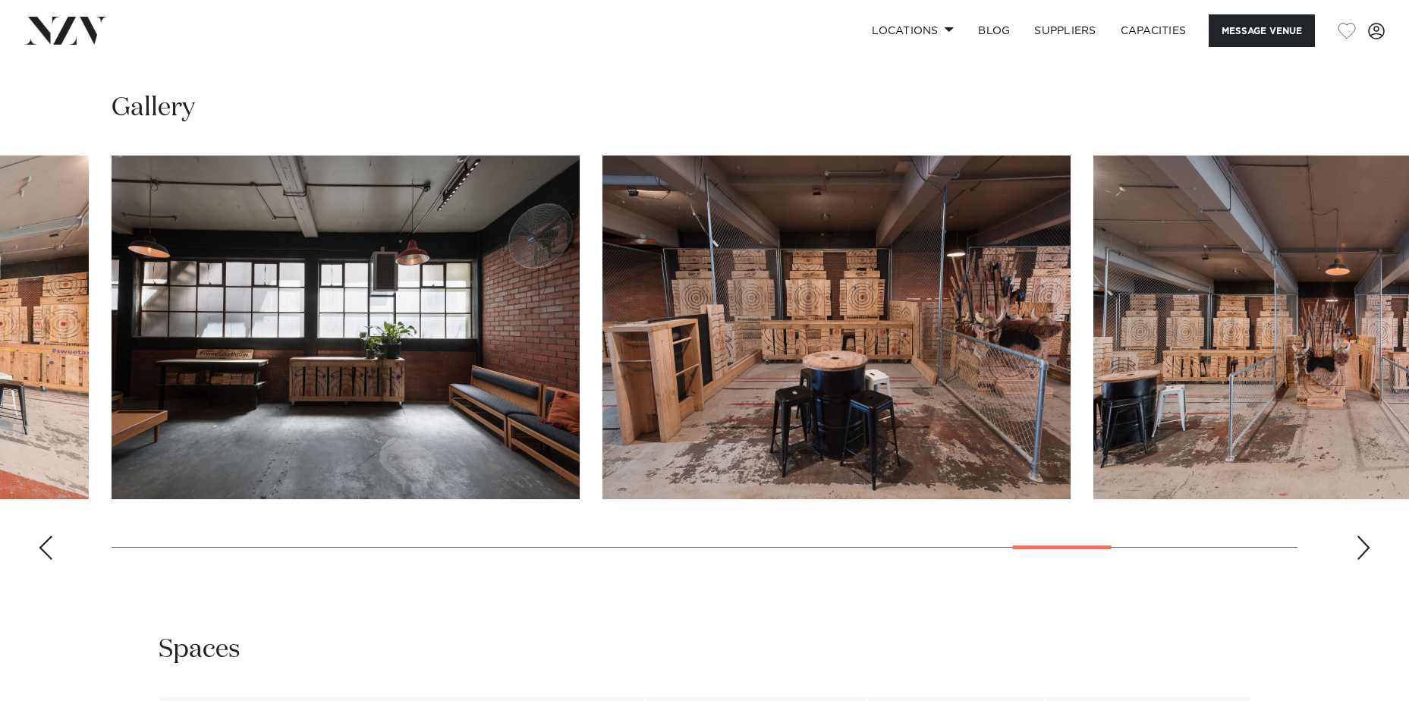
click at [1356, 548] on div "Next slide" at bounding box center [1362, 548] width 15 height 24
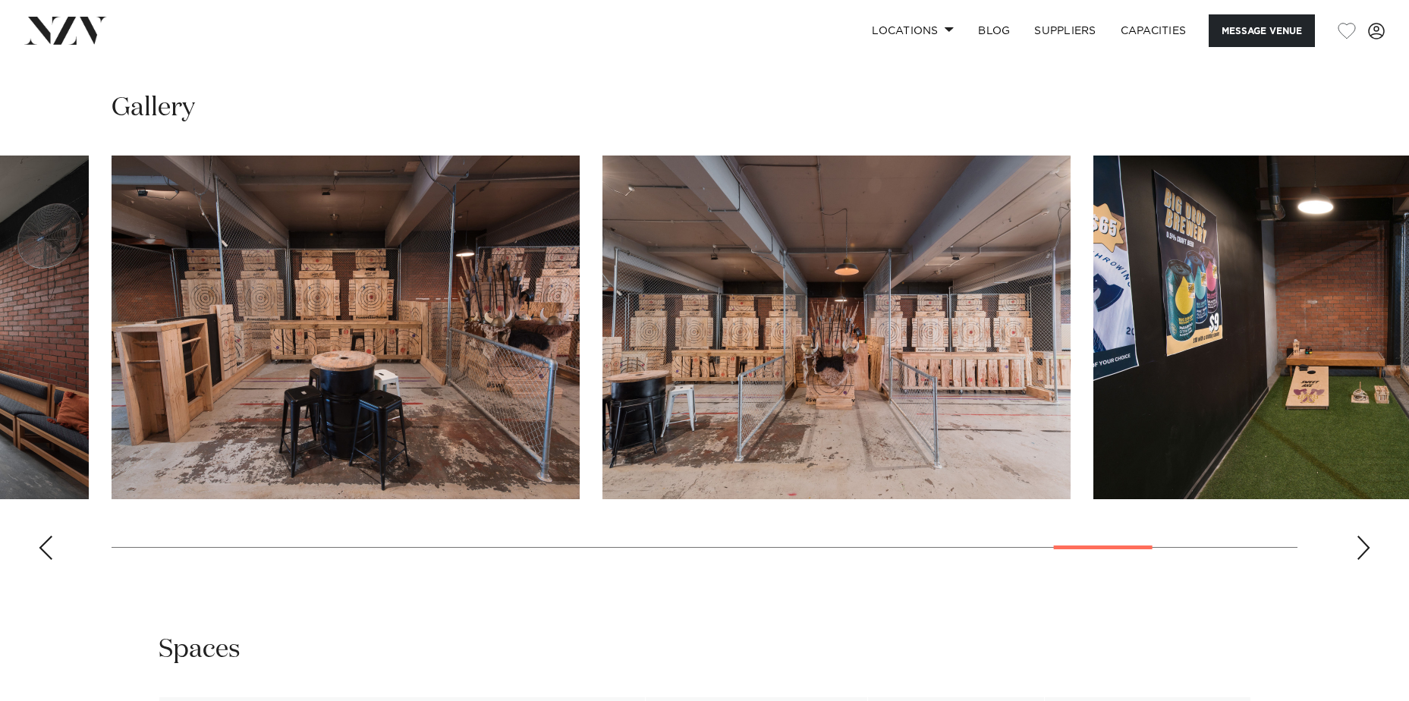
click at [1356, 548] on div "Next slide" at bounding box center [1362, 548] width 15 height 24
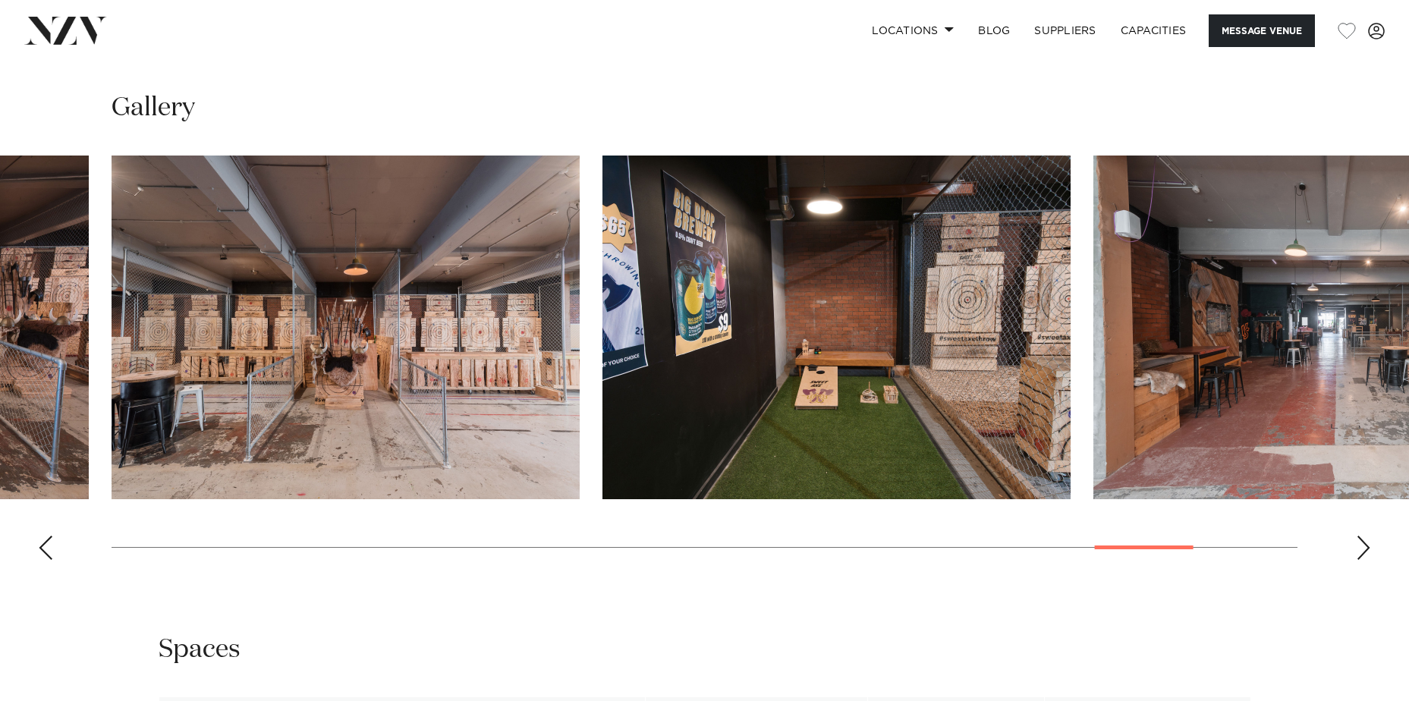
click at [1356, 548] on div "Next slide" at bounding box center [1362, 548] width 15 height 24
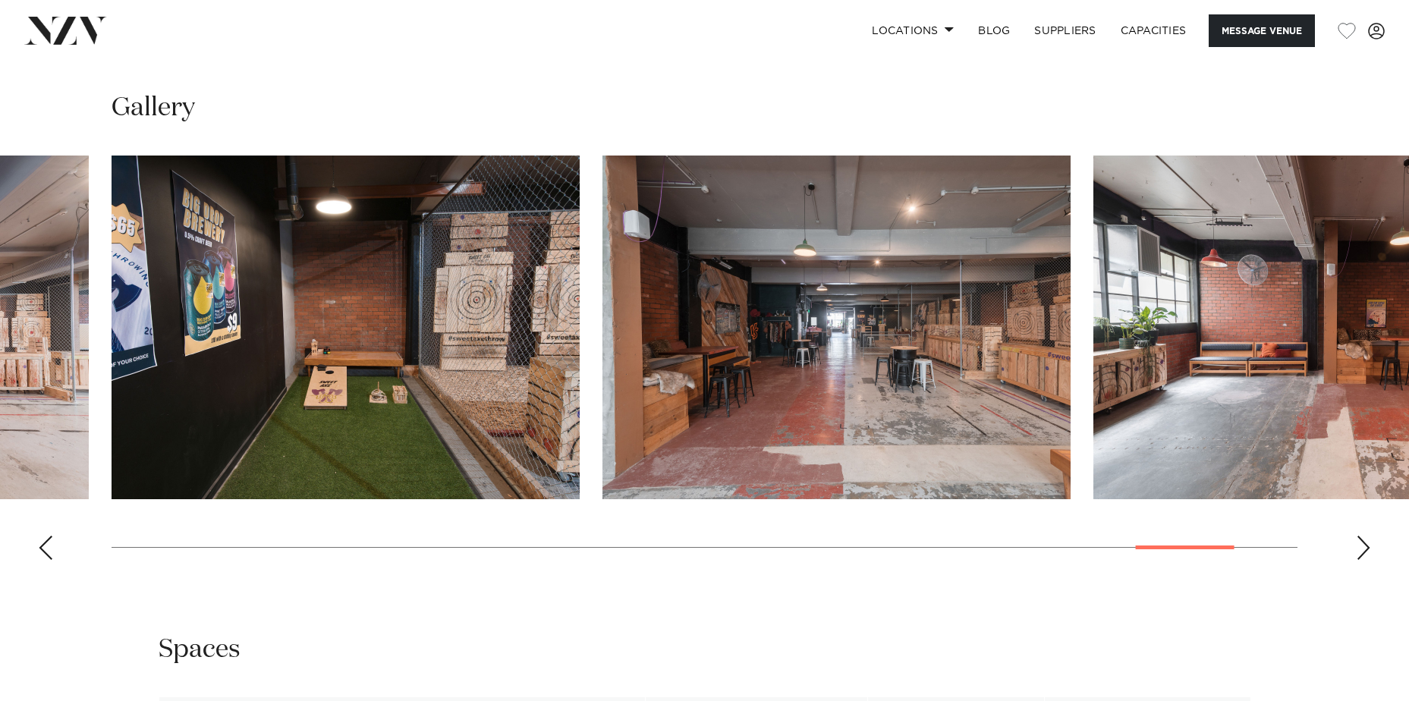
click at [1356, 548] on div "Next slide" at bounding box center [1362, 548] width 15 height 24
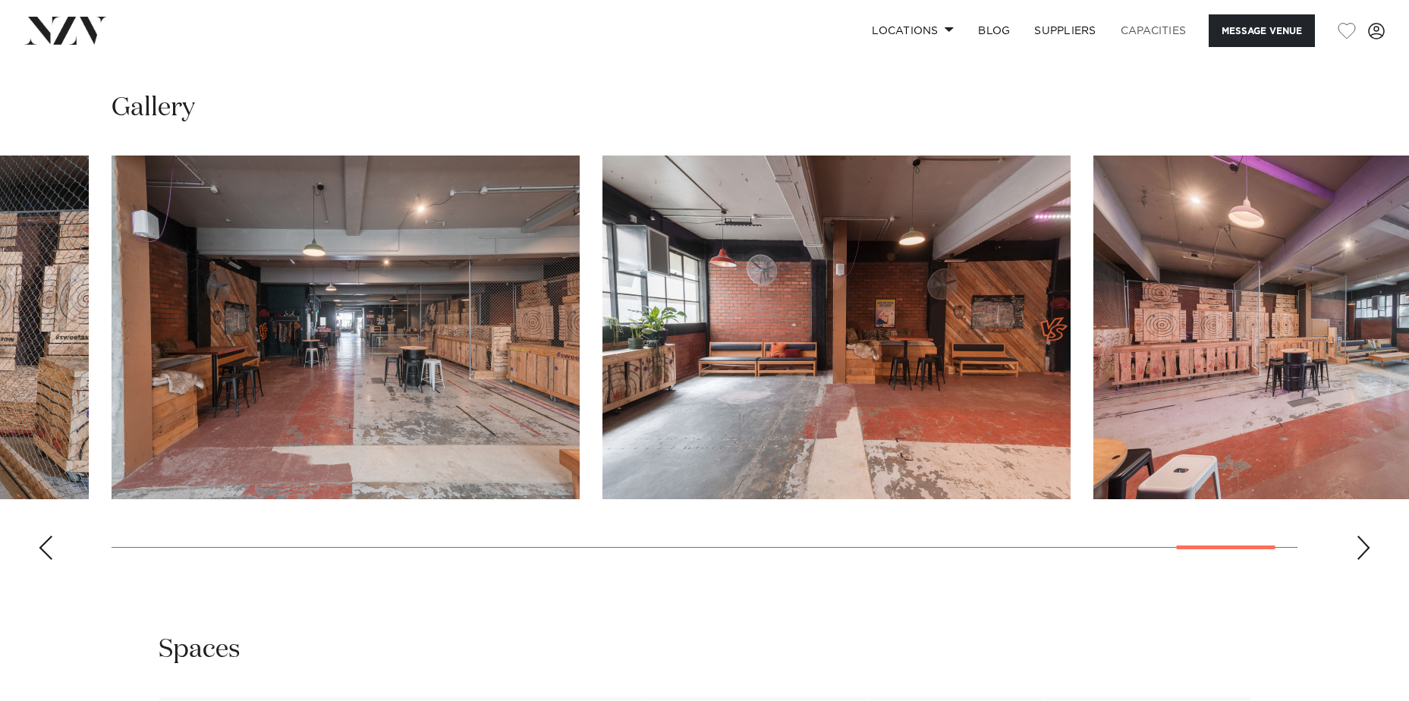
click at [1148, 28] on link "Capacities" at bounding box center [1153, 30] width 90 height 33
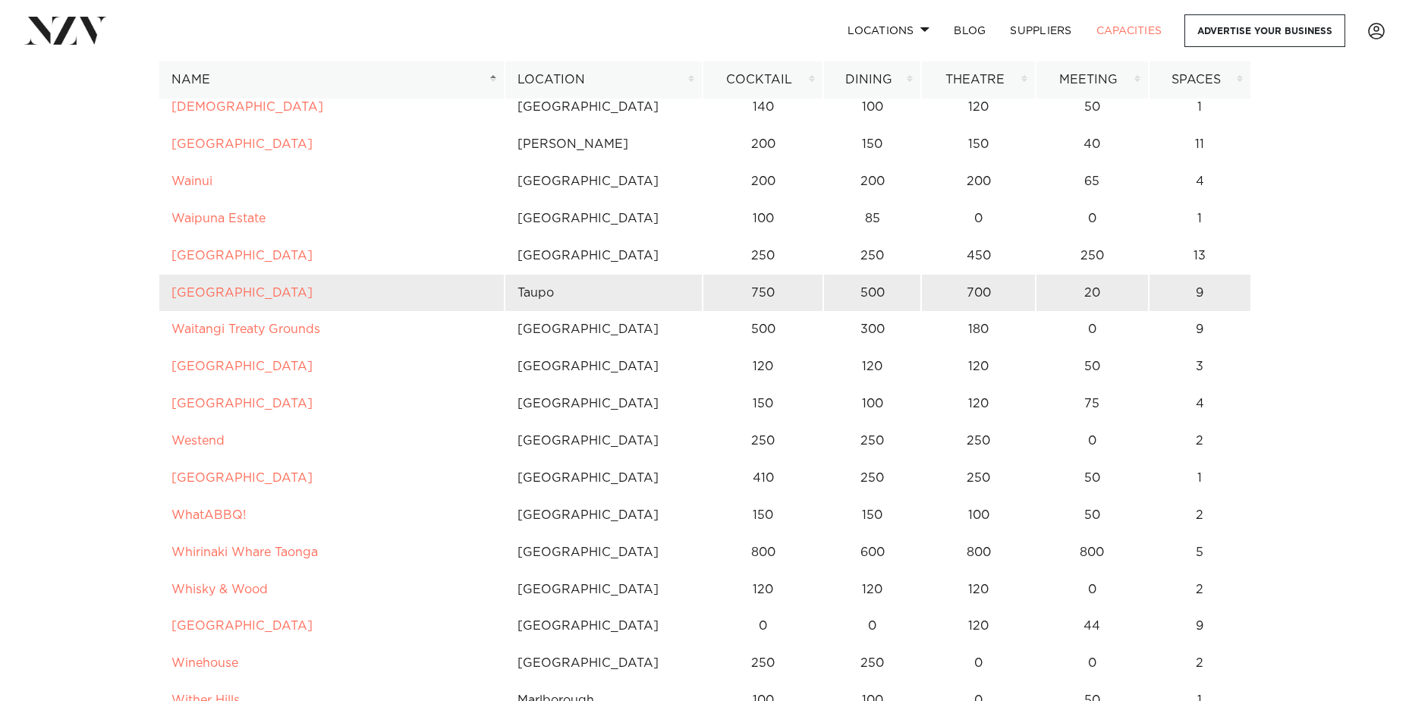
scroll to position [11454, 0]
